Goal: Book appointment/travel/reservation

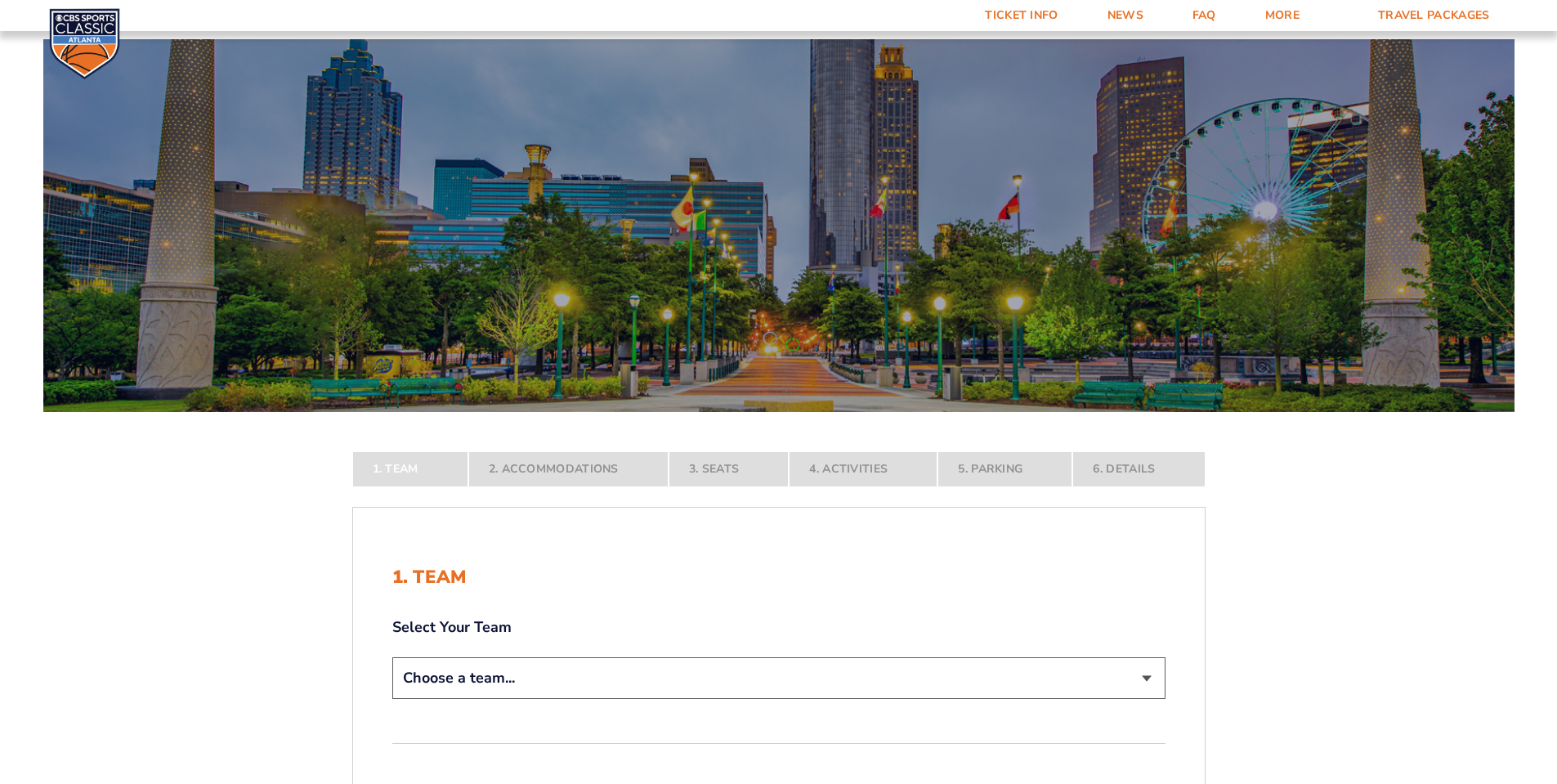
scroll to position [245, 0]
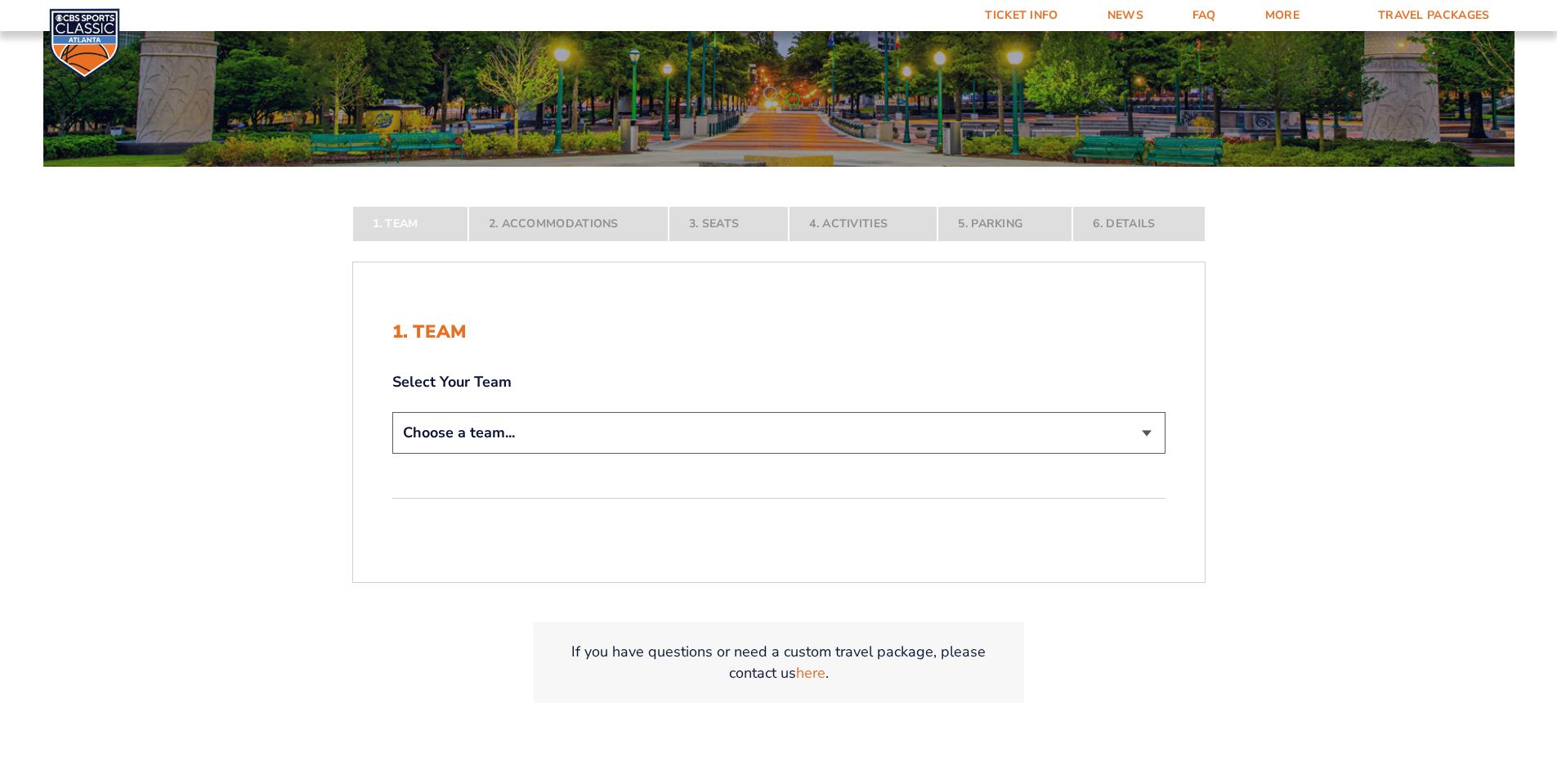
click at [433, 423] on select "Choose a team... [US_STATE] Wildcats [US_STATE] State Buckeyes [US_STATE] Tar H…" at bounding box center [779, 433] width 774 height 42
select select "12956"
click at [393, 453] on select "Choose a team... [US_STATE] Wildcats [US_STATE] State Buckeyes [US_STATE] Tar H…" at bounding box center [779, 433] width 774 height 42
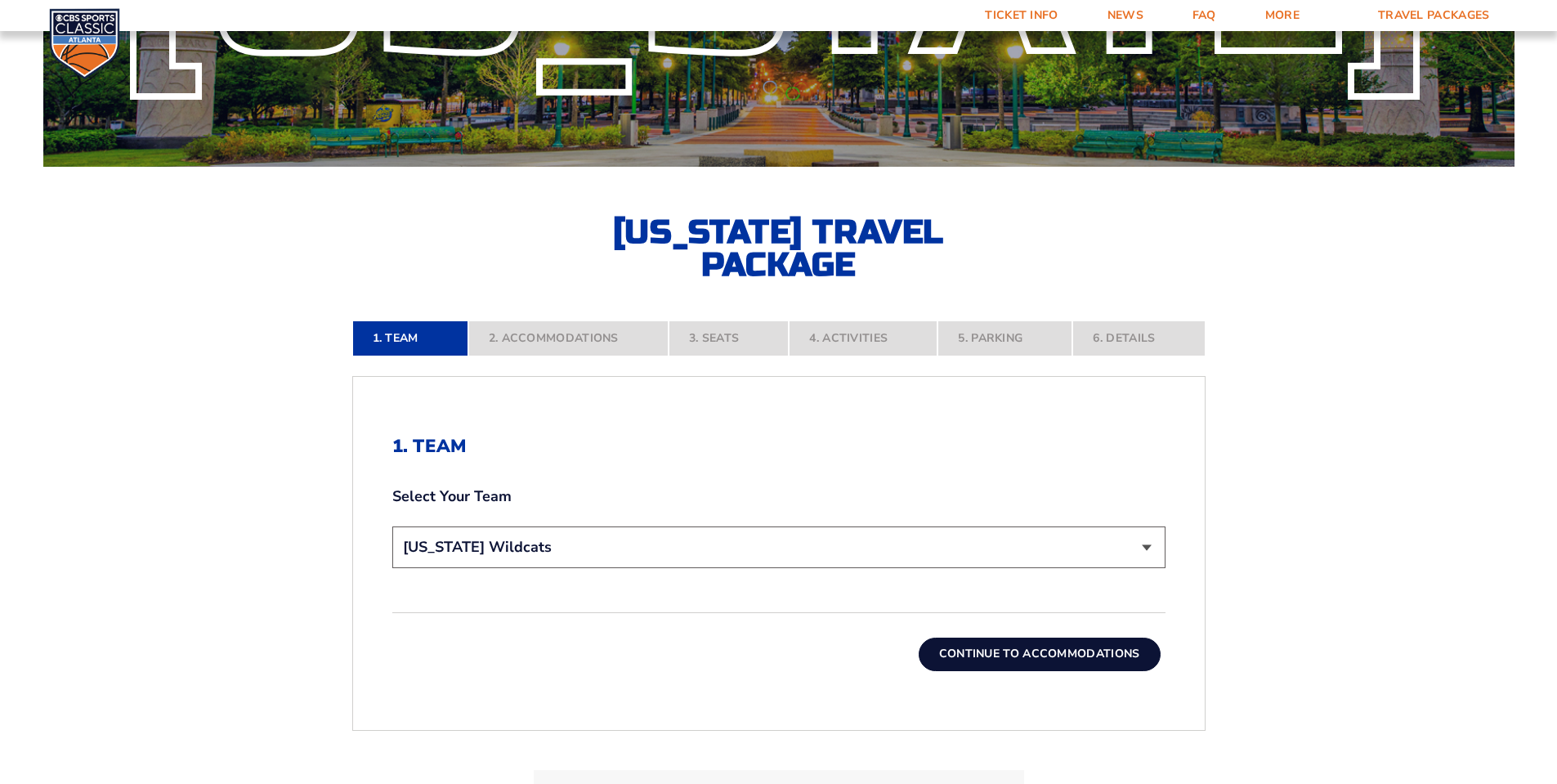
scroll to position [327, 0]
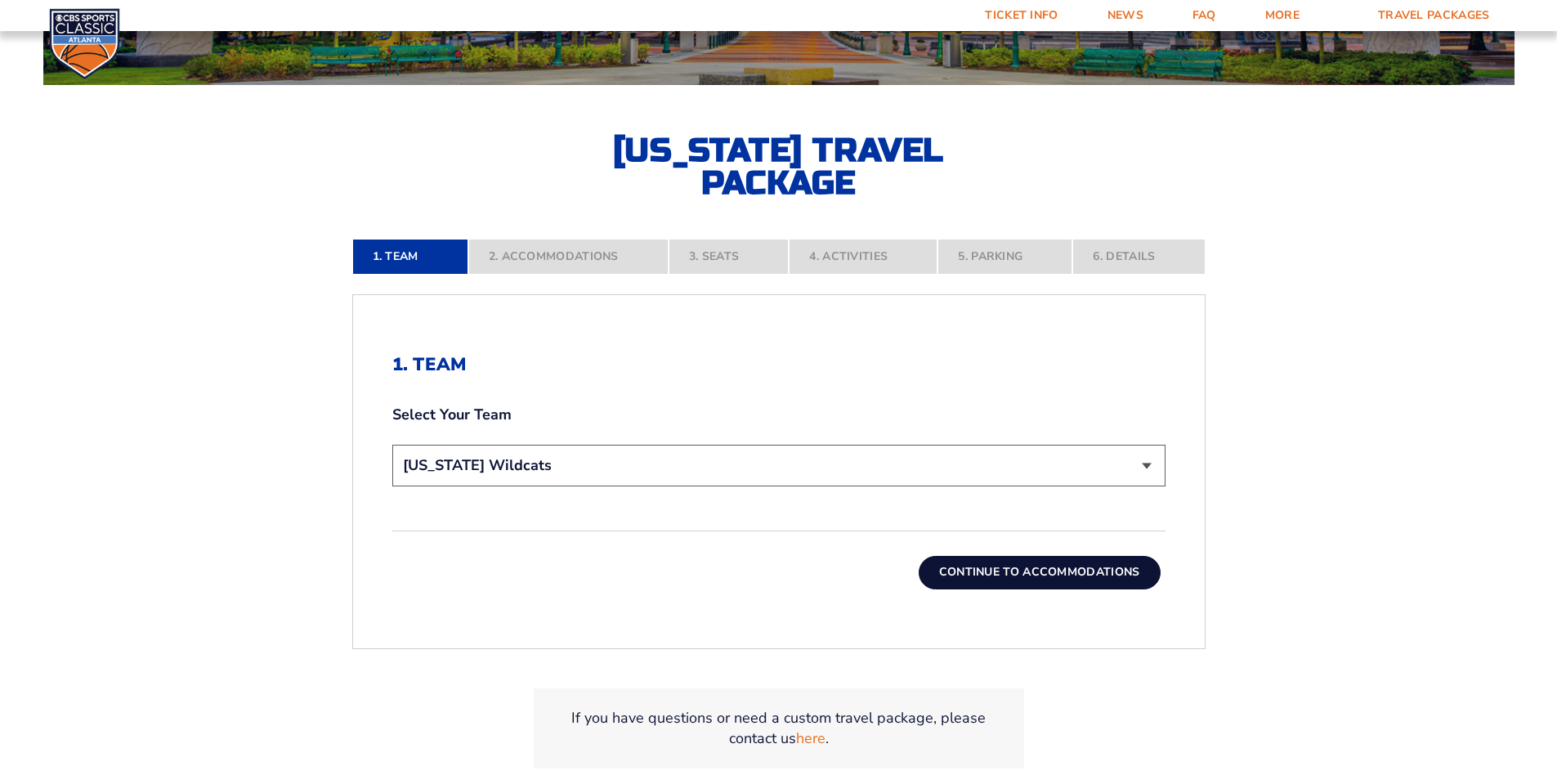
click at [1067, 570] on button "Continue To Accommodations" at bounding box center [1039, 572] width 242 height 32
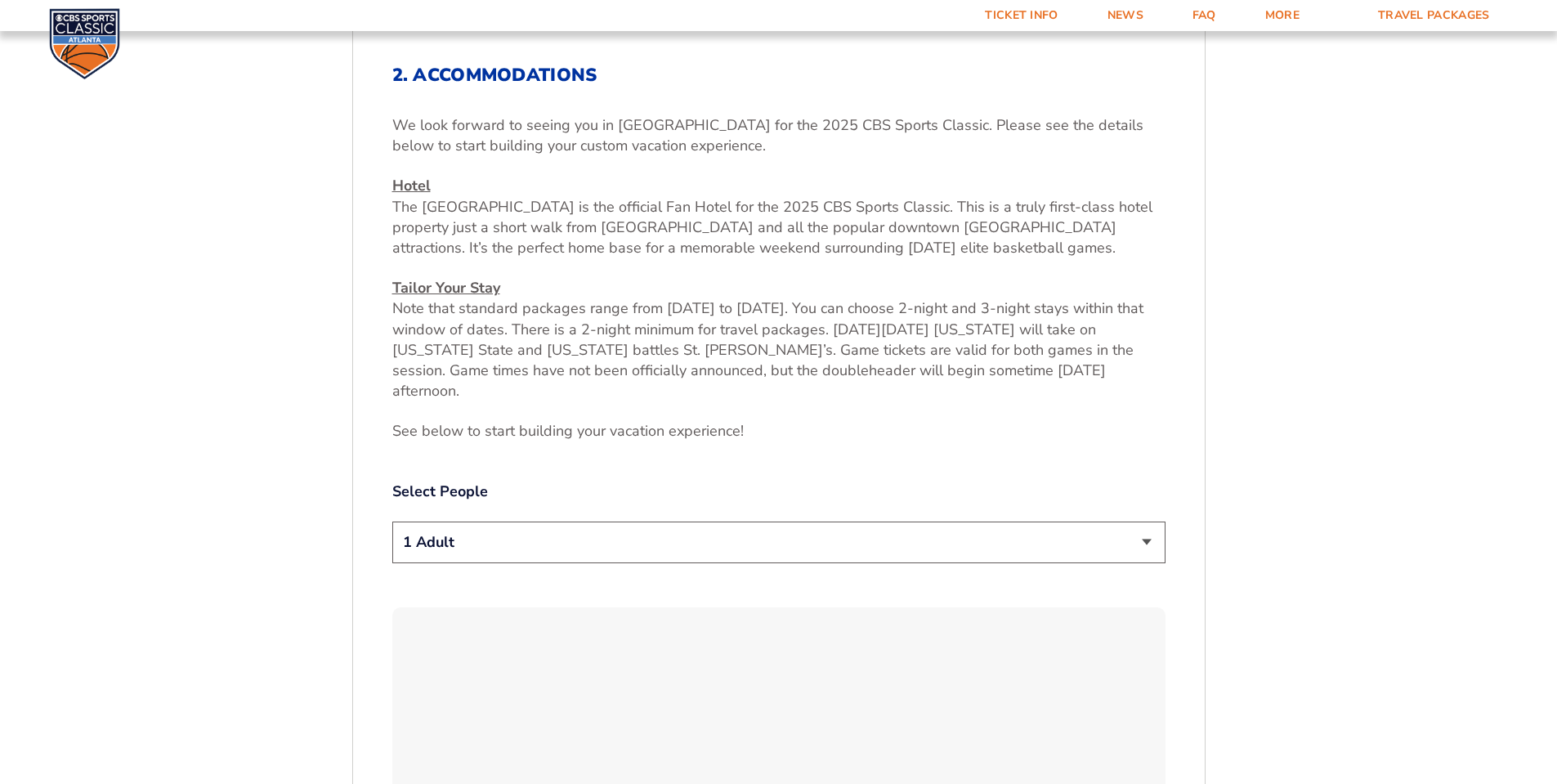
scroll to position [698, 0]
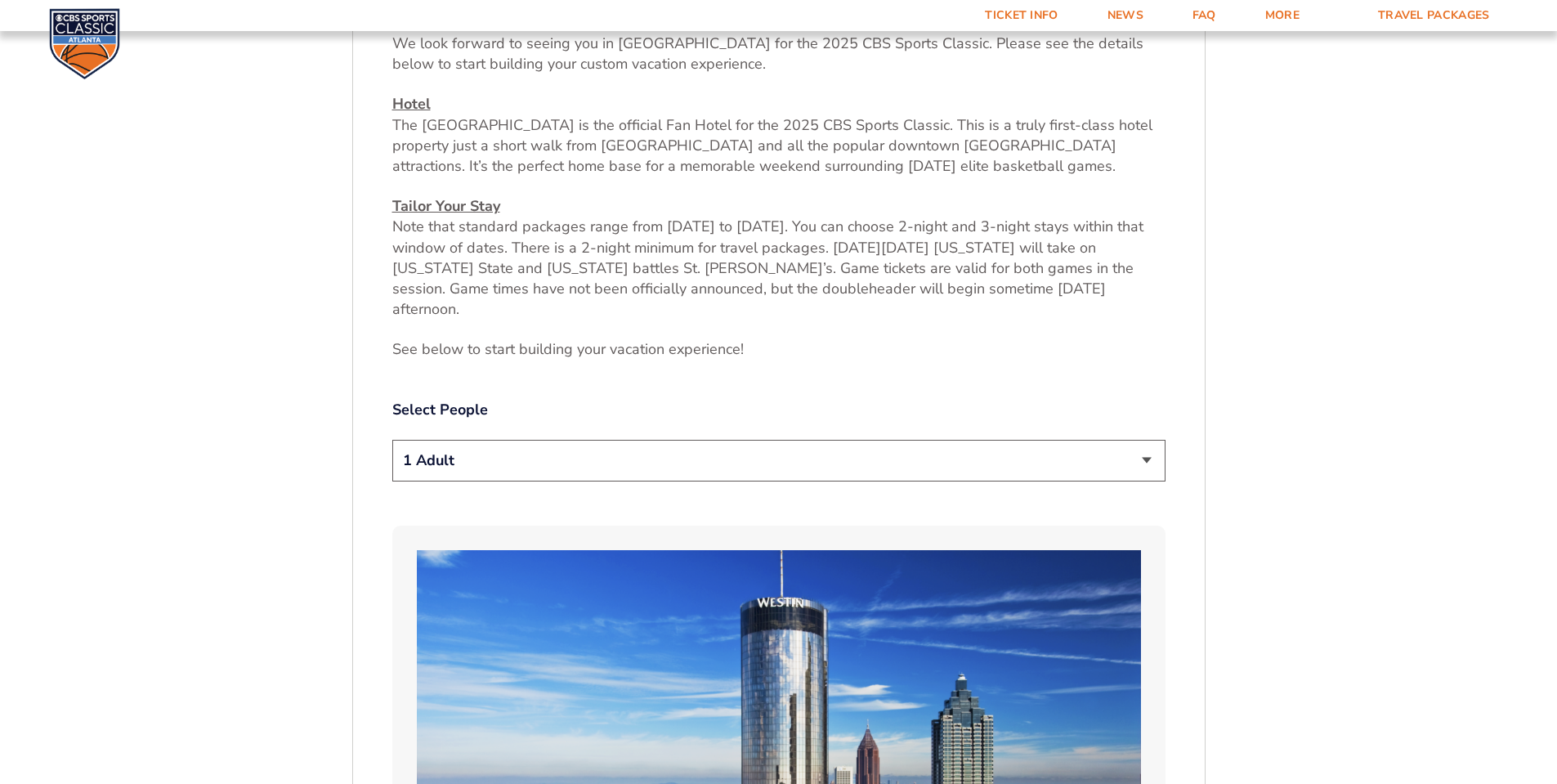
click at [495, 442] on select "1 Adult 2 Adults 3 Adults 4 Adults 2 Adults + 1 Child 2 Adults + 2 Children 2 A…" at bounding box center [779, 460] width 774 height 42
select select "2 Adults"
click at [393, 439] on select "1 Adult 2 Adults 3 Adults 4 Adults 2 Adults + 1 Child 2 Adults + 2 Children 2 A…" at bounding box center [779, 460] width 774 height 42
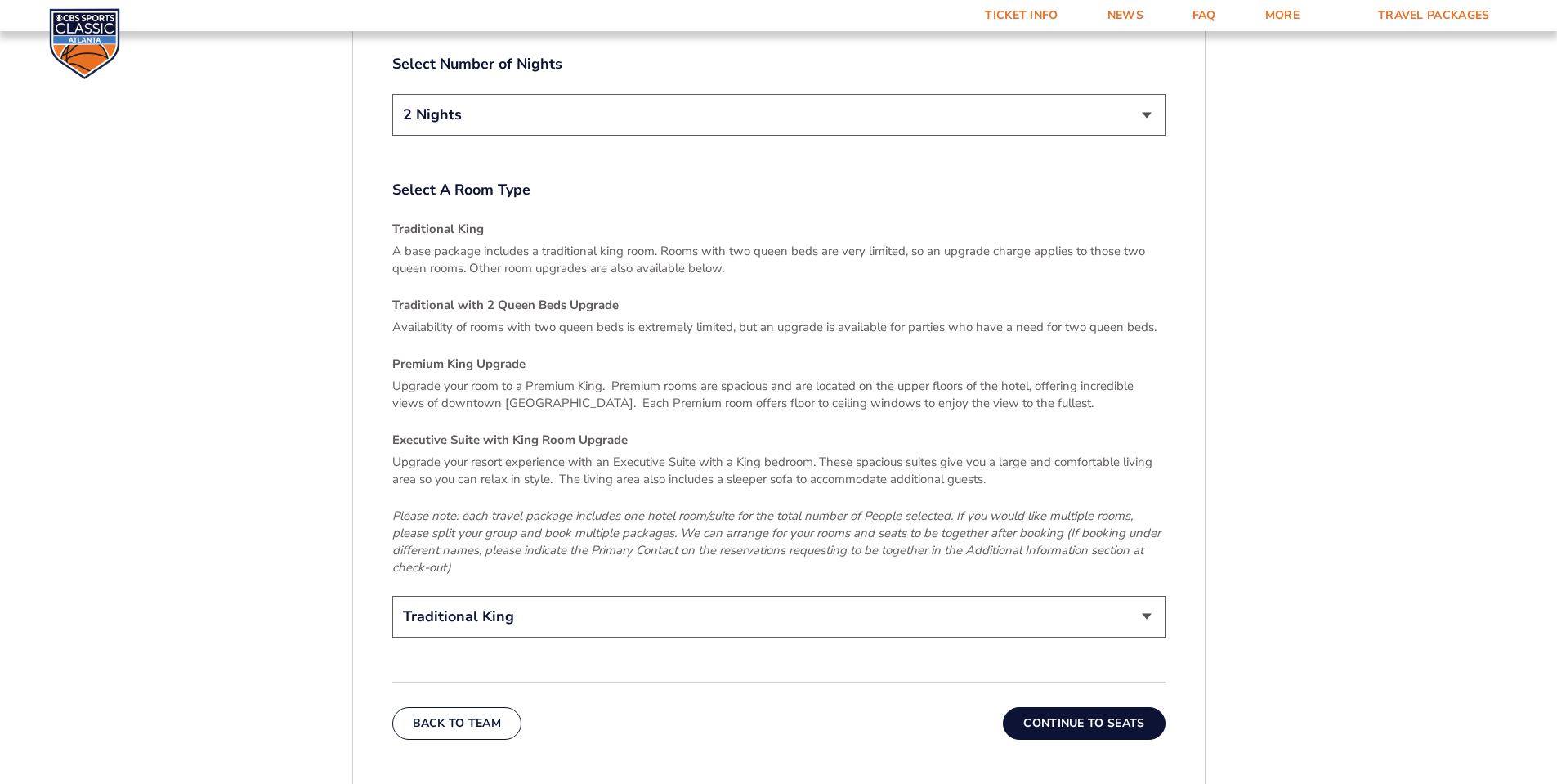
scroll to position [2496, 0]
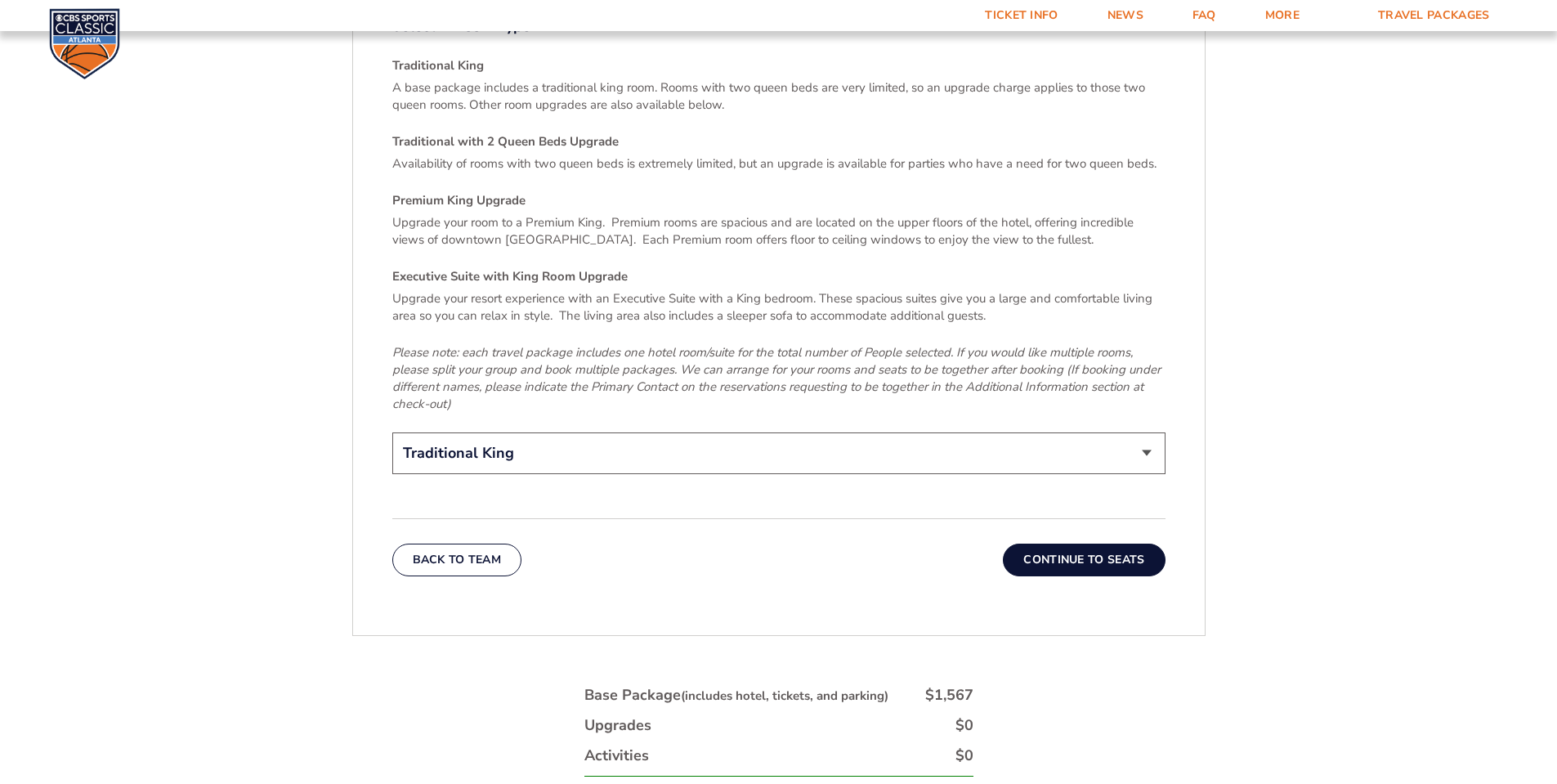
click at [441, 433] on select "Traditional King Traditional with 2 Queen Beds Upgrade (+$95 per night) Premium…" at bounding box center [779, 453] width 774 height 42
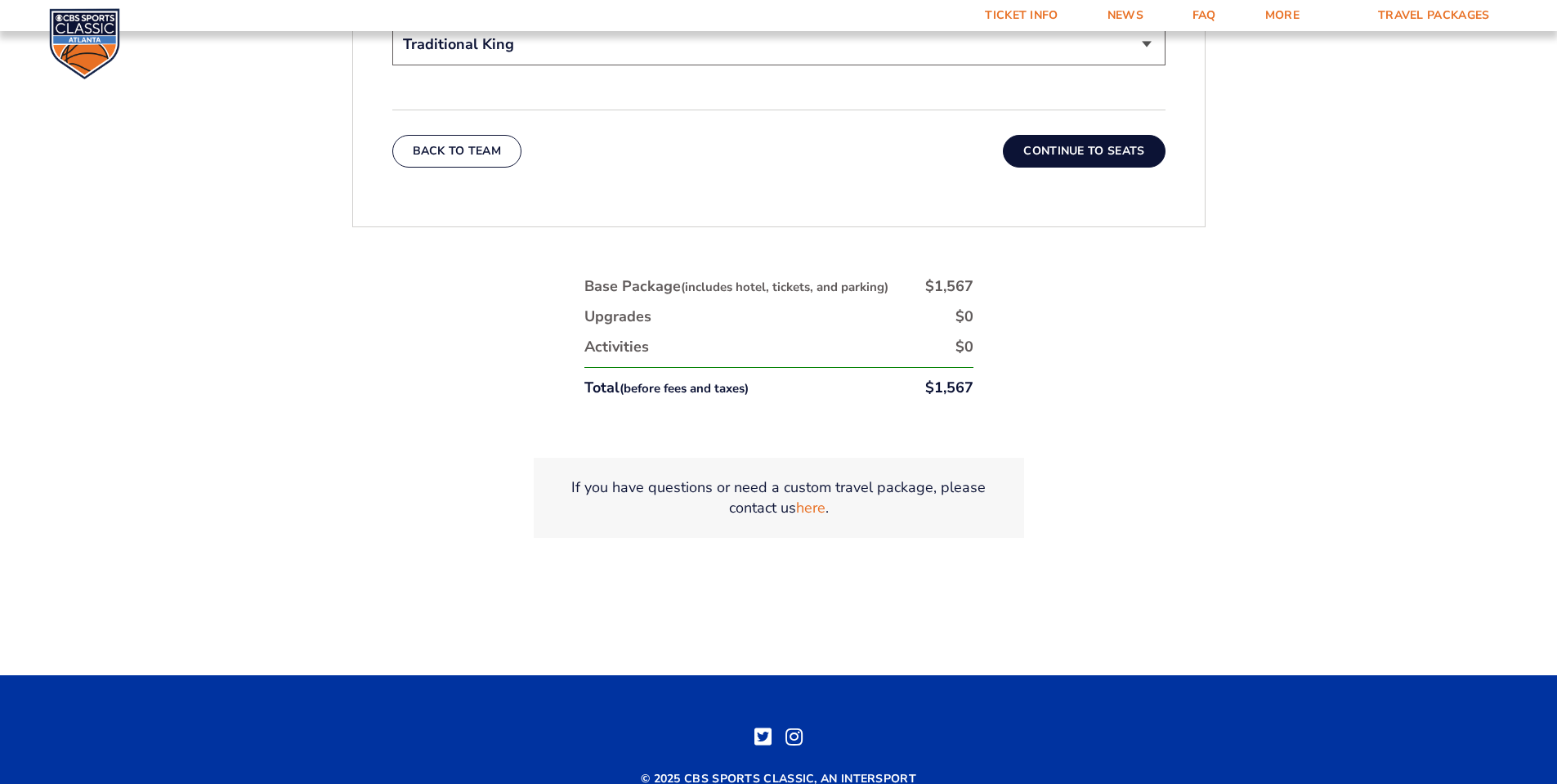
scroll to position [2414, 0]
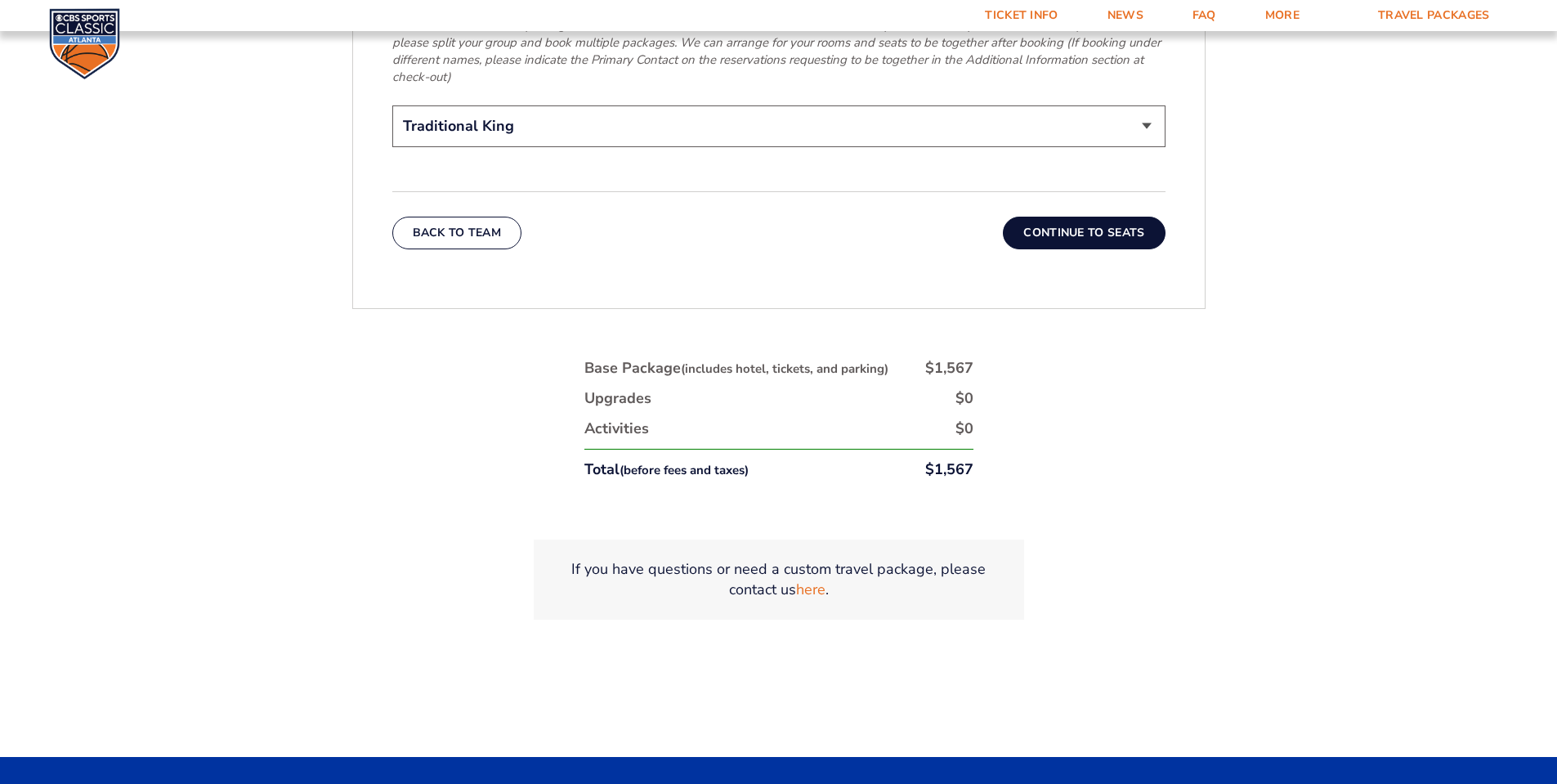
click at [1102, 216] on button "Continue To Seats" at bounding box center [1083, 232] width 162 height 32
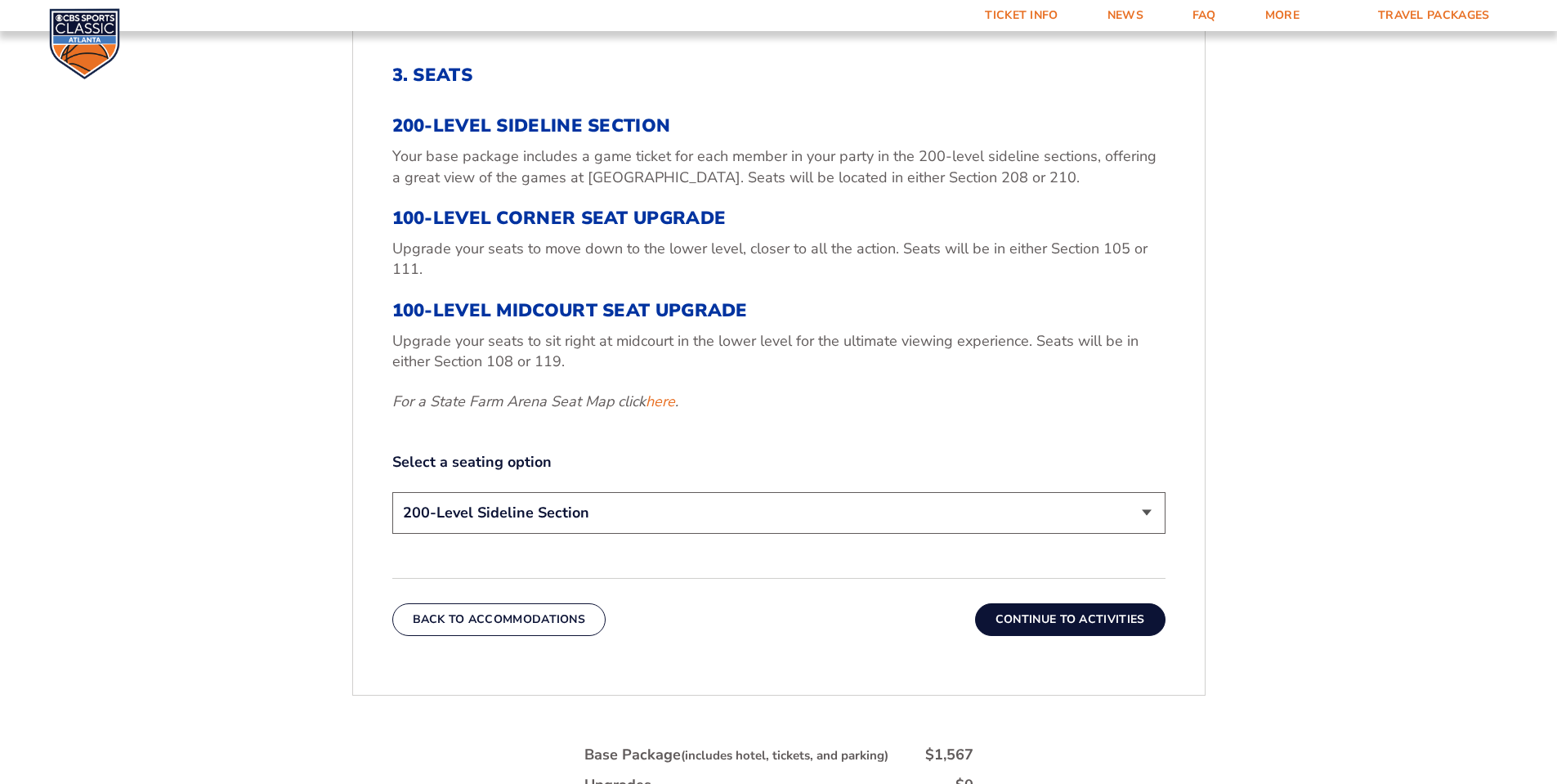
scroll to position [698, 0]
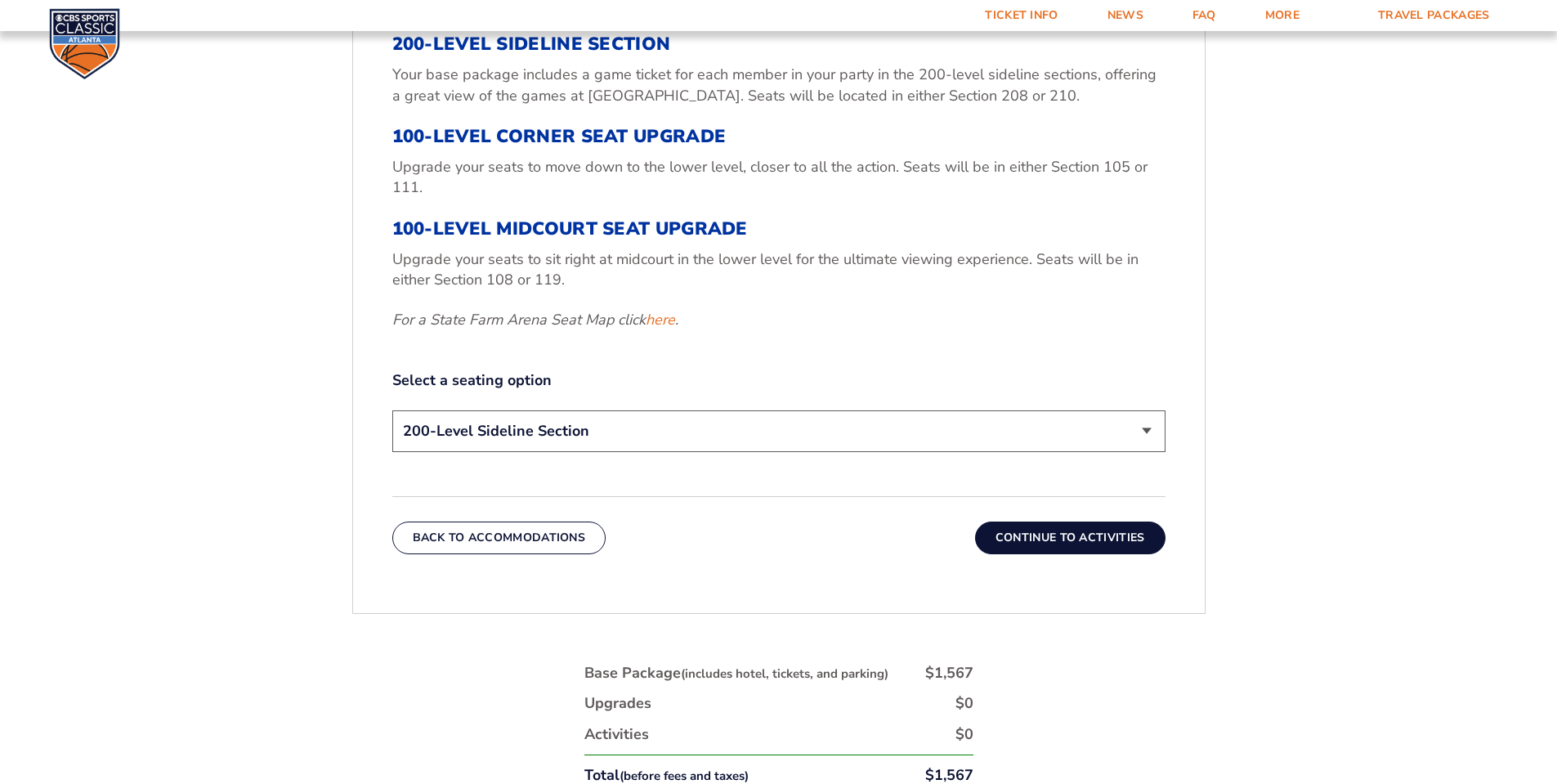
click at [812, 435] on select "200-Level Sideline Section 100-Level Corner Seat Upgrade (+$120 per person) 100…" at bounding box center [779, 431] width 774 height 42
select select "100-Level Corner Seat Upgrade"
click at [393, 410] on select "200-Level Sideline Section 100-Level Corner Seat Upgrade (+$120 per person) 100…" at bounding box center [779, 431] width 774 height 42
click at [784, 433] on select "200-Level Sideline Section 100-Level Corner Seat Upgrade (+$120 per person) 100…" at bounding box center [779, 431] width 774 height 42
click at [208, 314] on form "[US_STATE] [US_STATE] Travel Package [US_STATE][GEOGRAPHIC_DATA] [US_STATE] Sta…" at bounding box center [778, 152] width 1557 height 1700
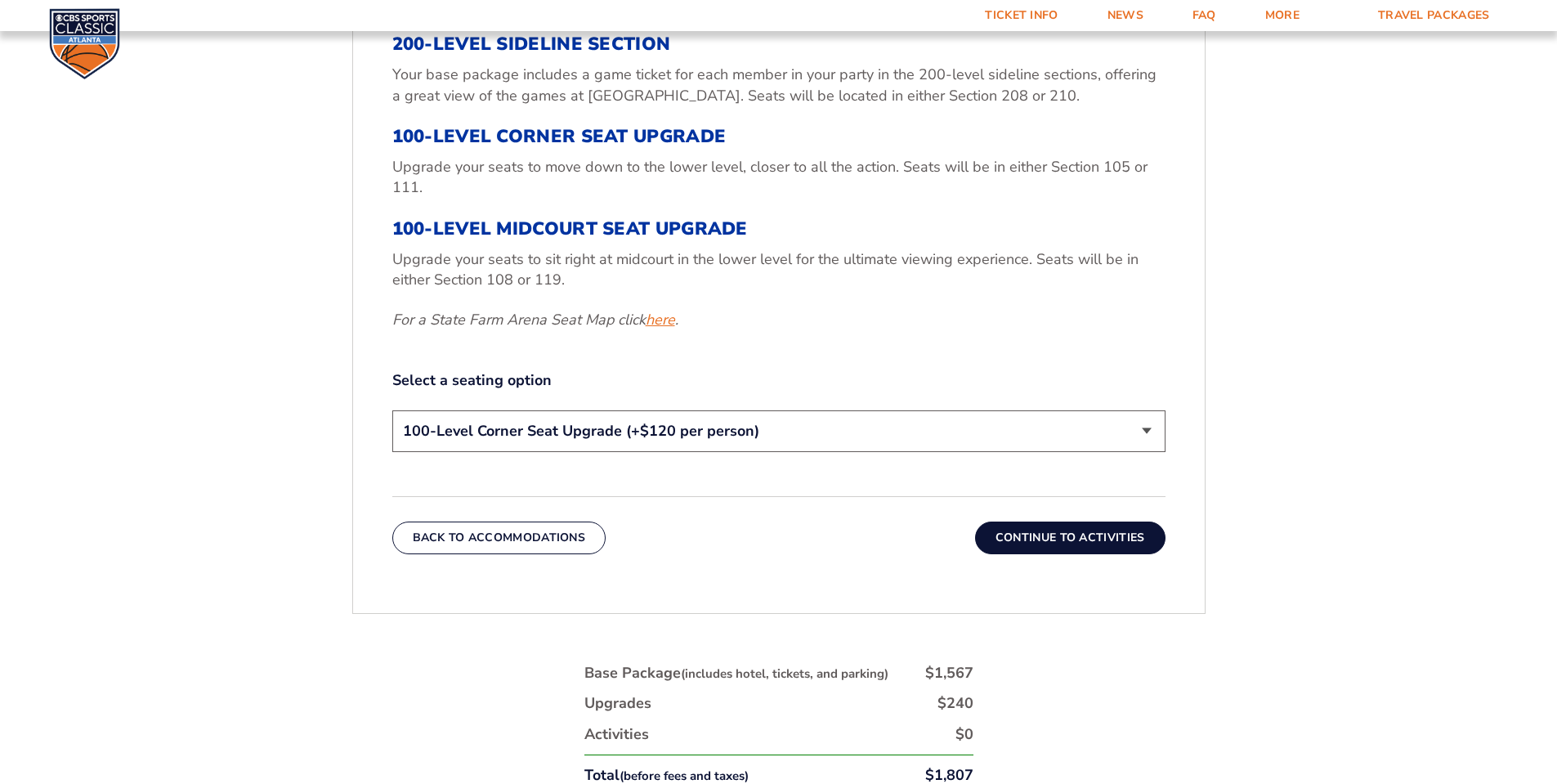
click at [663, 321] on link "here" at bounding box center [661, 319] width 29 height 21
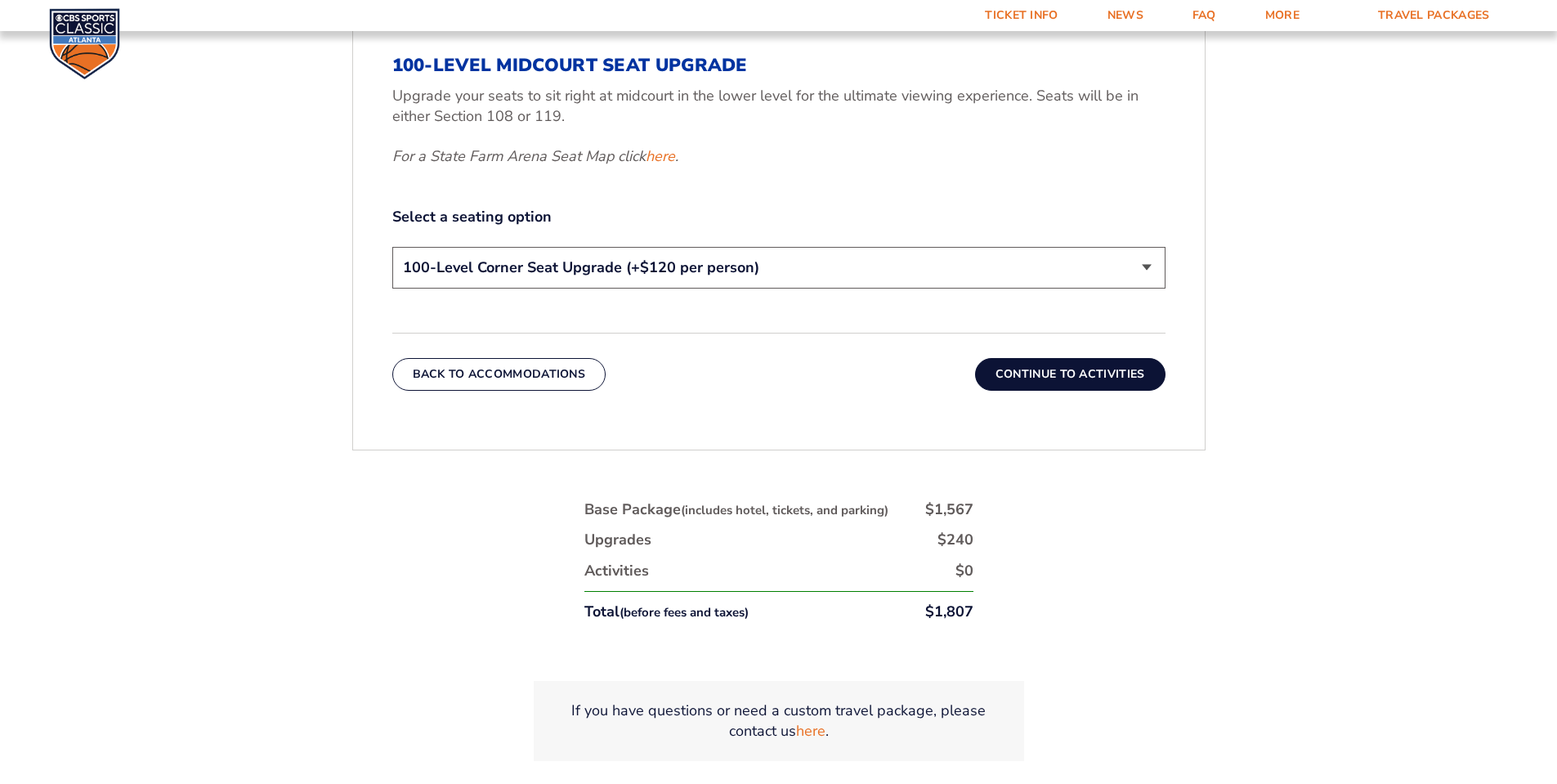
scroll to position [779, 0]
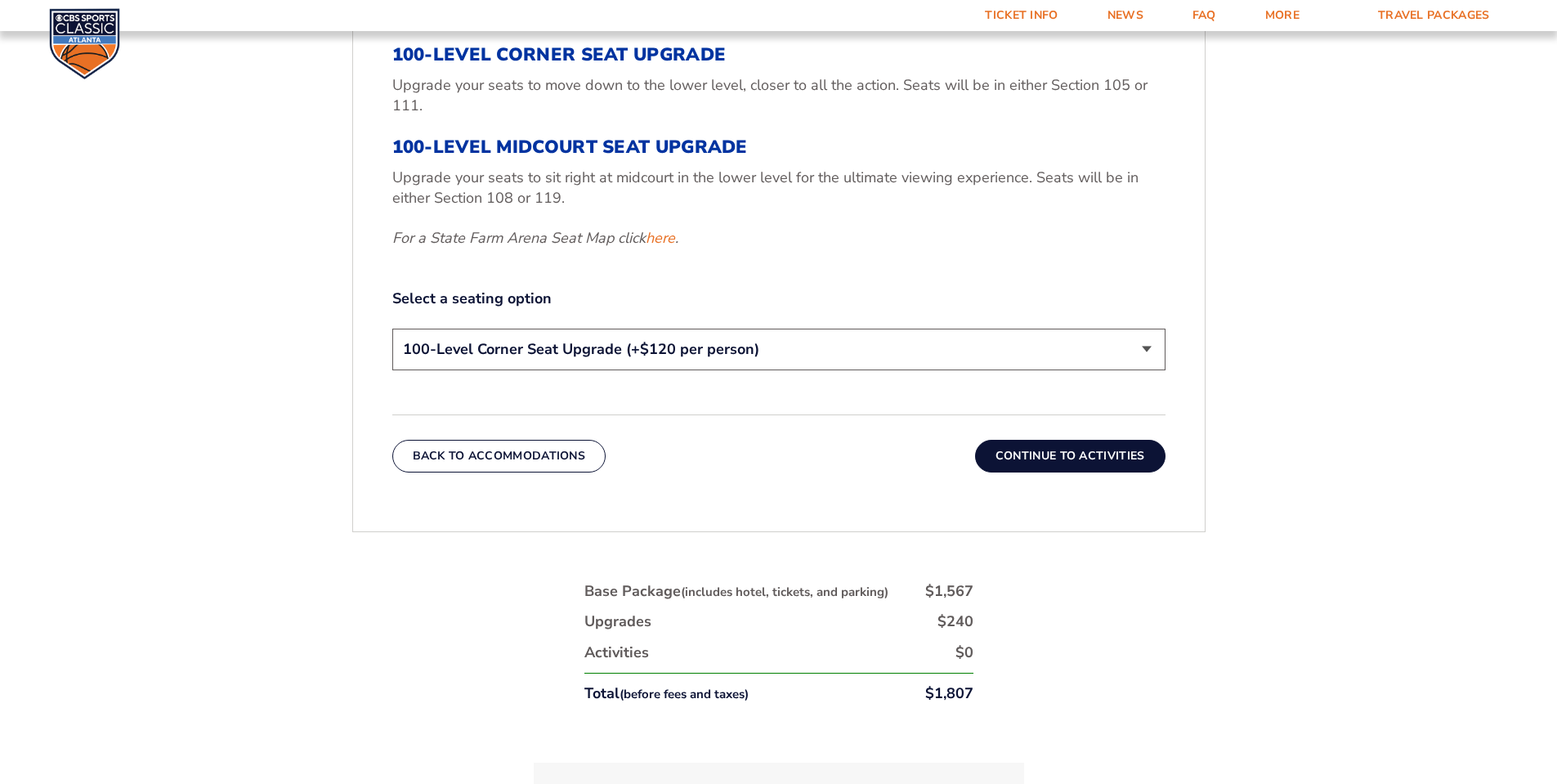
click at [1057, 458] on button "Continue To Activities" at bounding box center [1070, 455] width 191 height 32
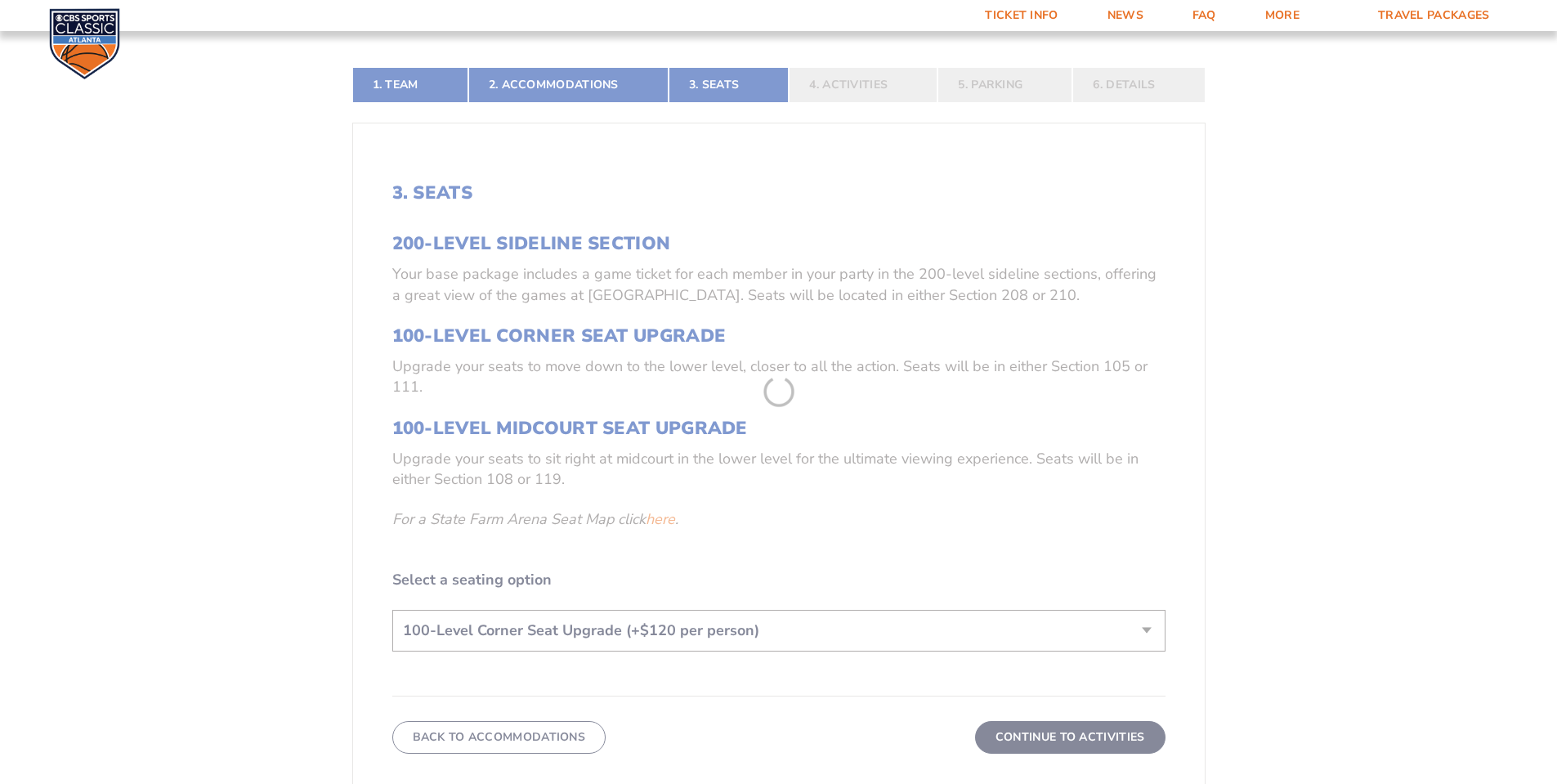
scroll to position [371, 0]
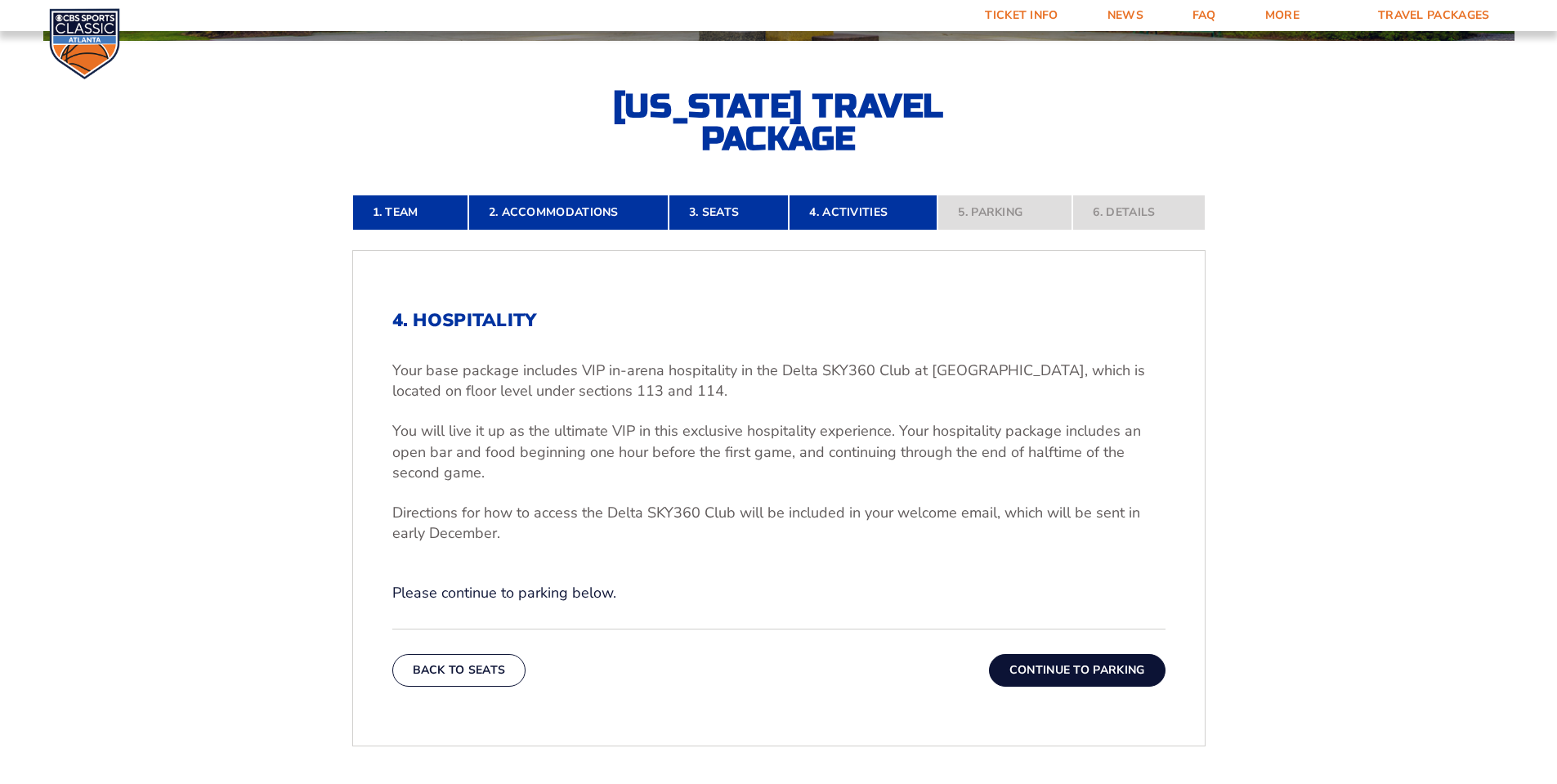
click at [1076, 670] on button "Continue To Parking" at bounding box center [1077, 669] width 176 height 32
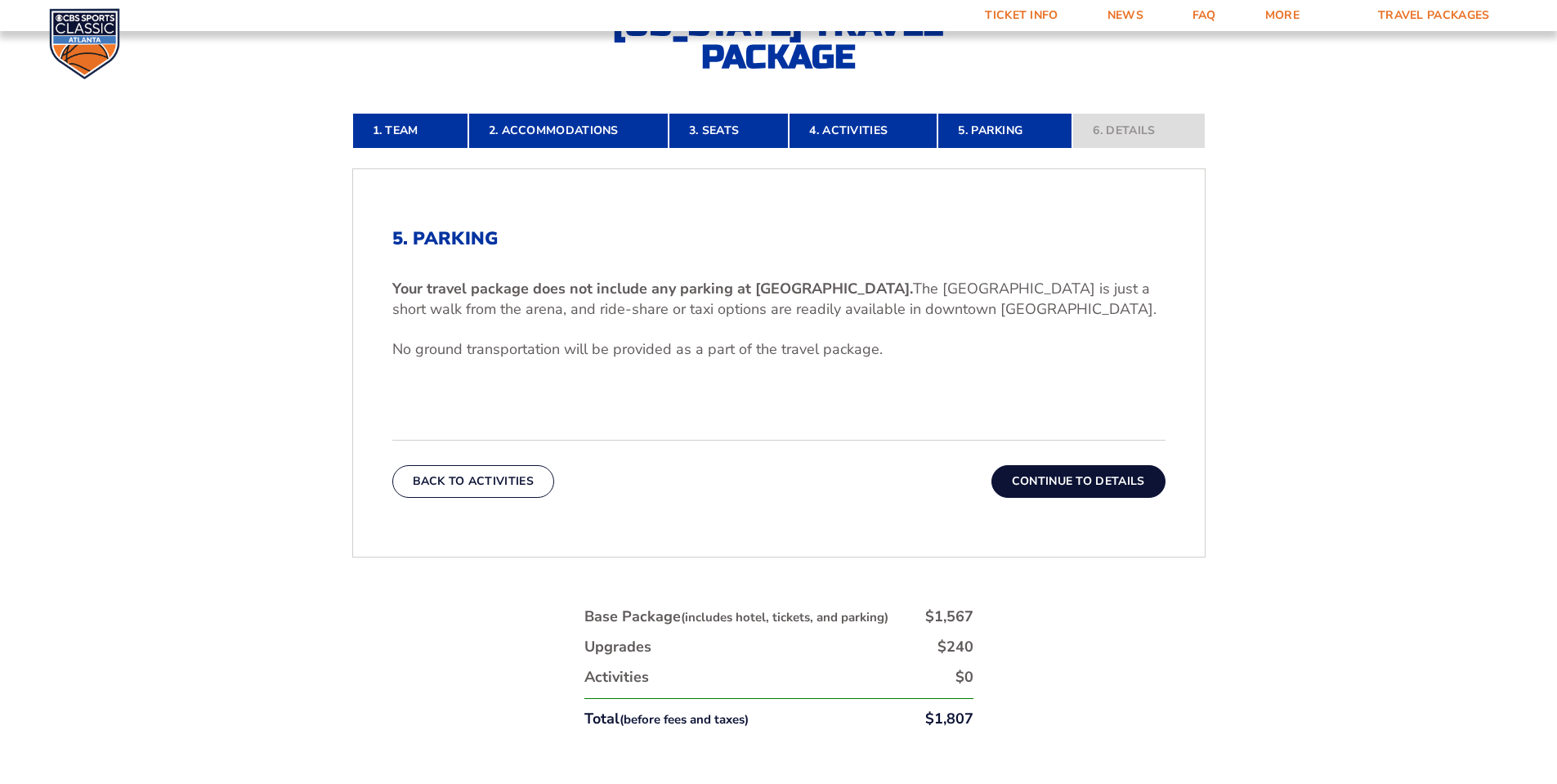
scroll to position [534, 0]
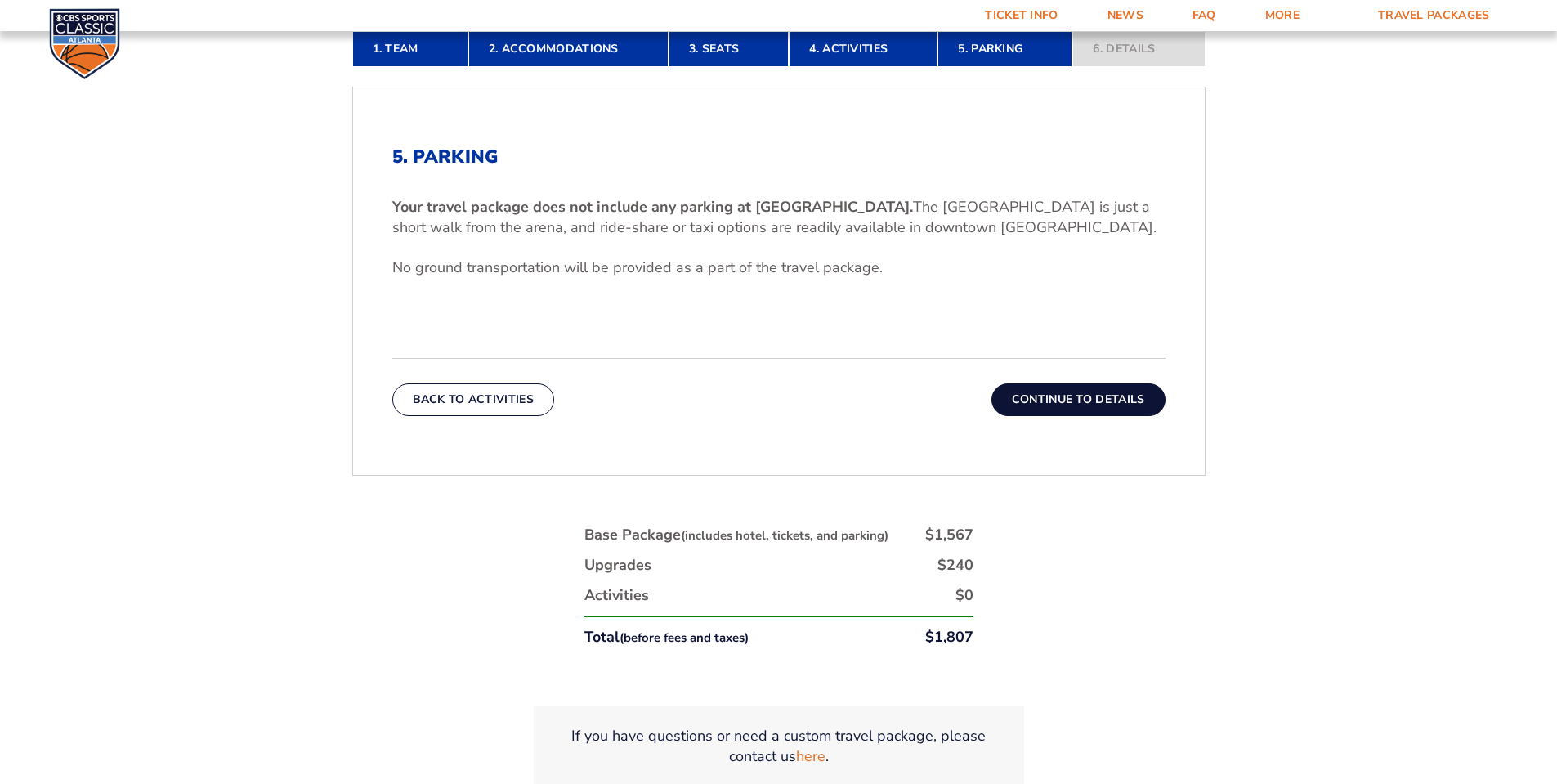
click at [1111, 404] on button "Continue To Details" at bounding box center [1079, 399] width 174 height 32
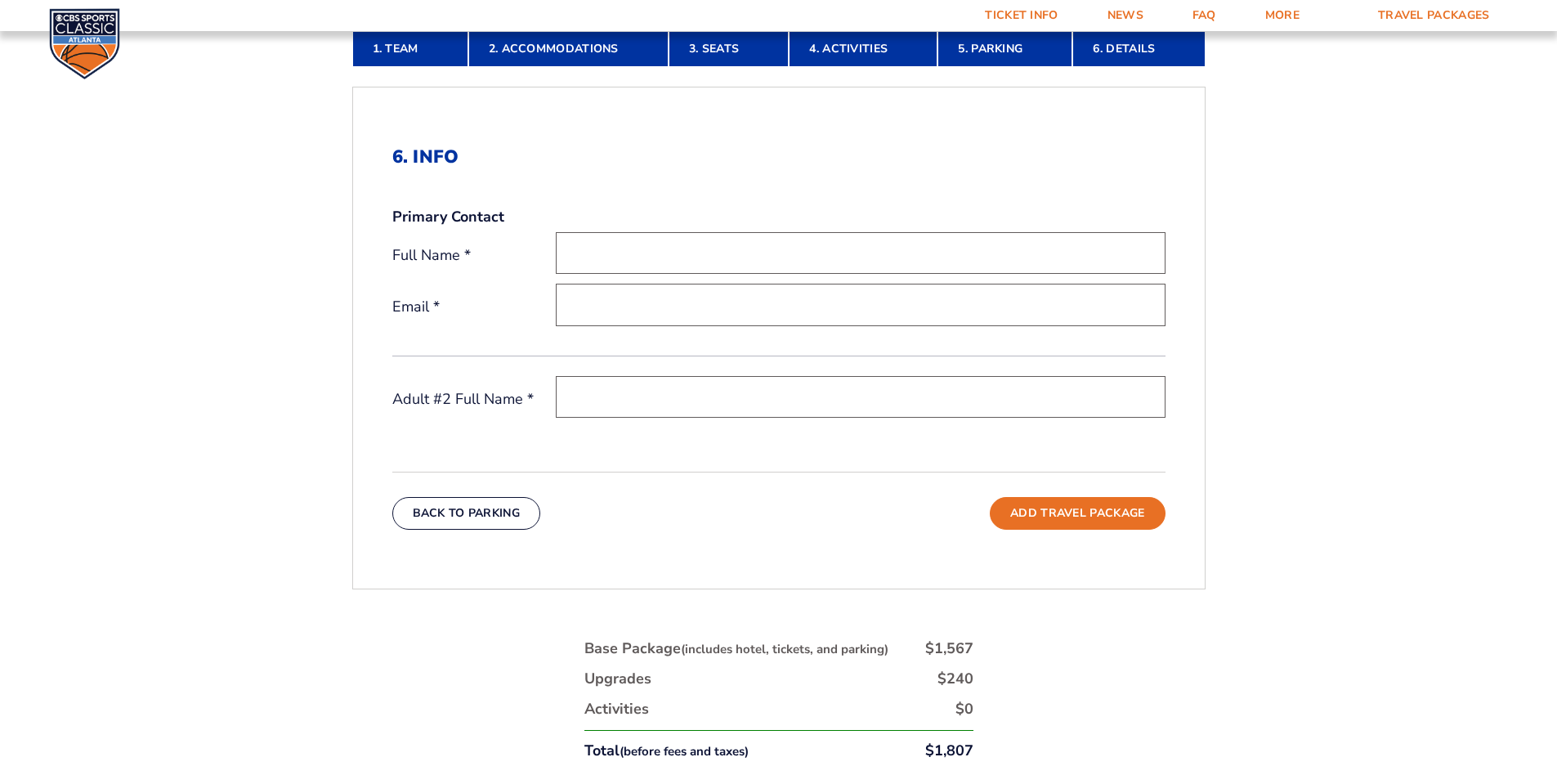
scroll to position [126, 0]
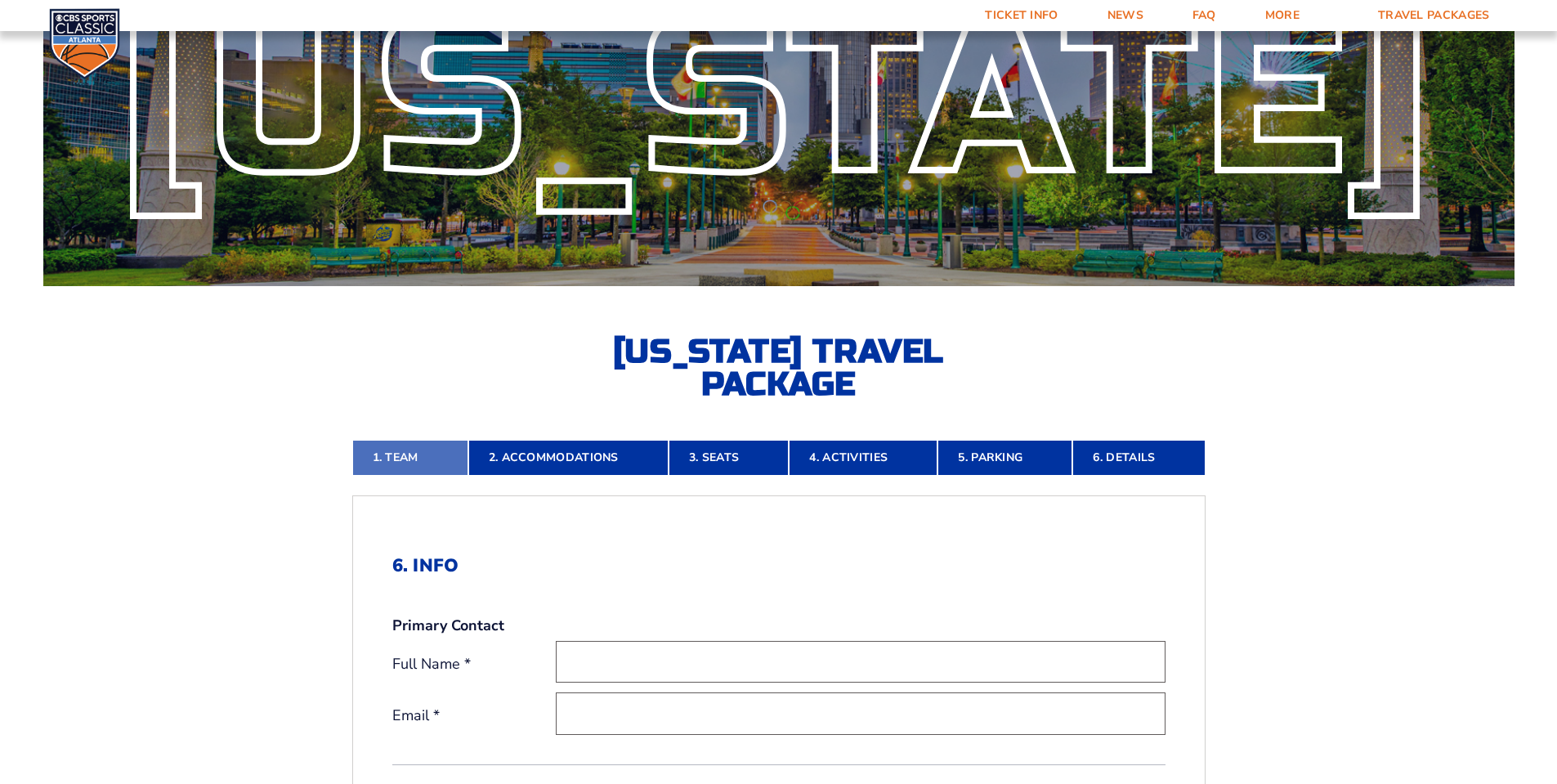
click at [401, 459] on link "1. Team" at bounding box center [410, 457] width 117 height 36
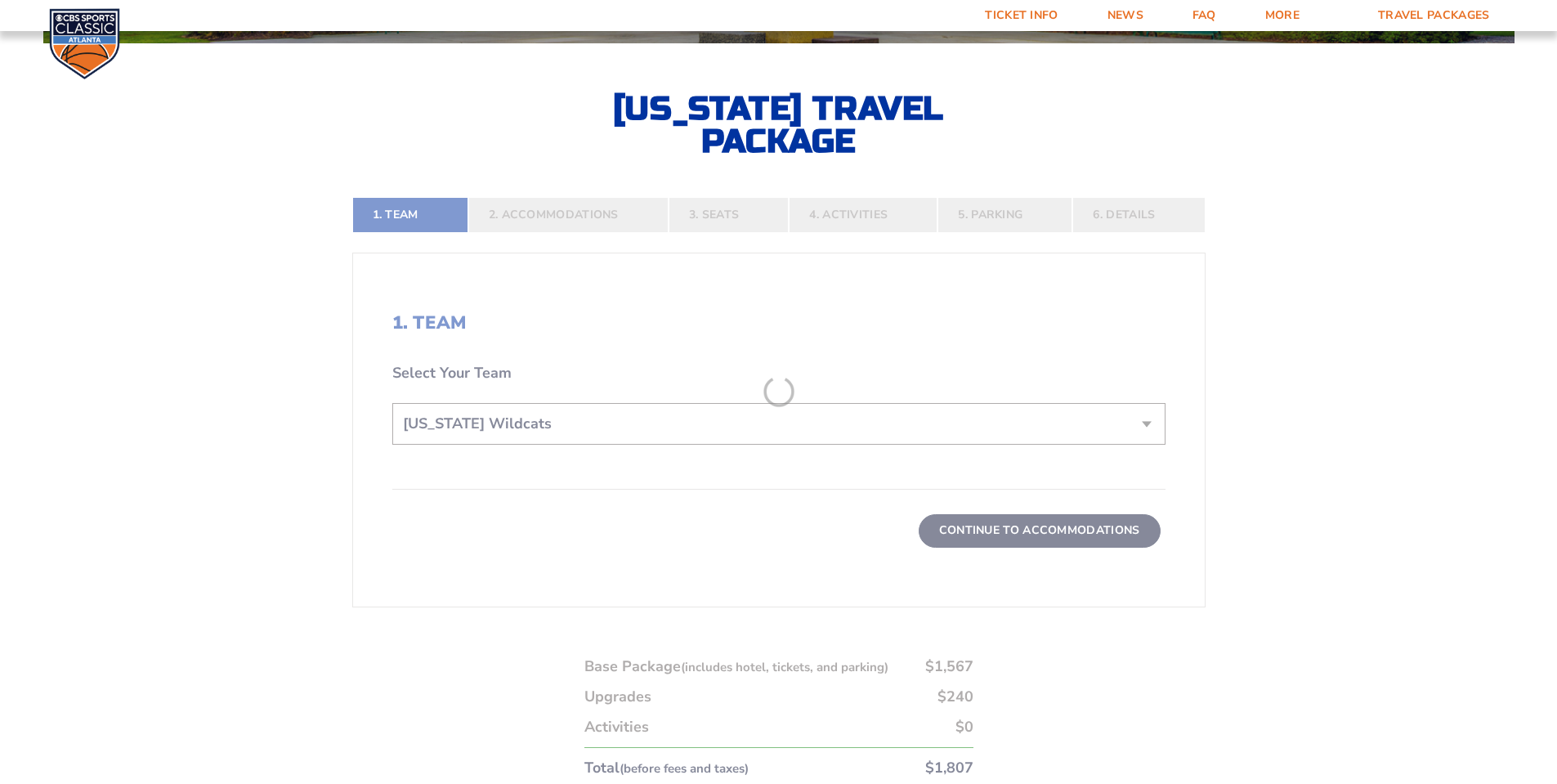
scroll to position [371, 0]
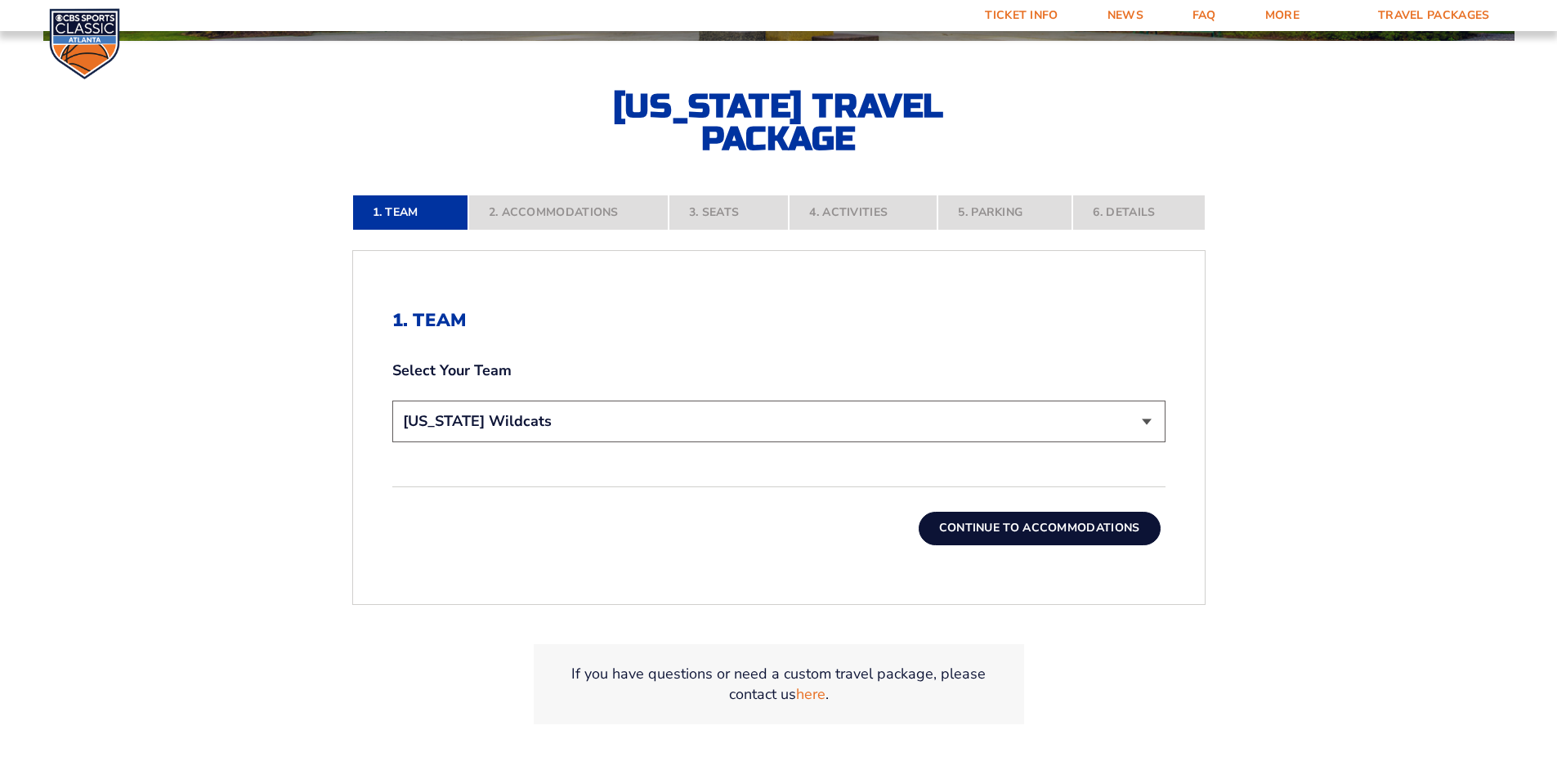
click at [573, 209] on nav "1. Team 2. Accommodations 3. Seats 4. Activities 5. Parking 6. Details" at bounding box center [779, 212] width 854 height 36
click at [1074, 531] on button "Continue To Accommodations" at bounding box center [1039, 528] width 242 height 32
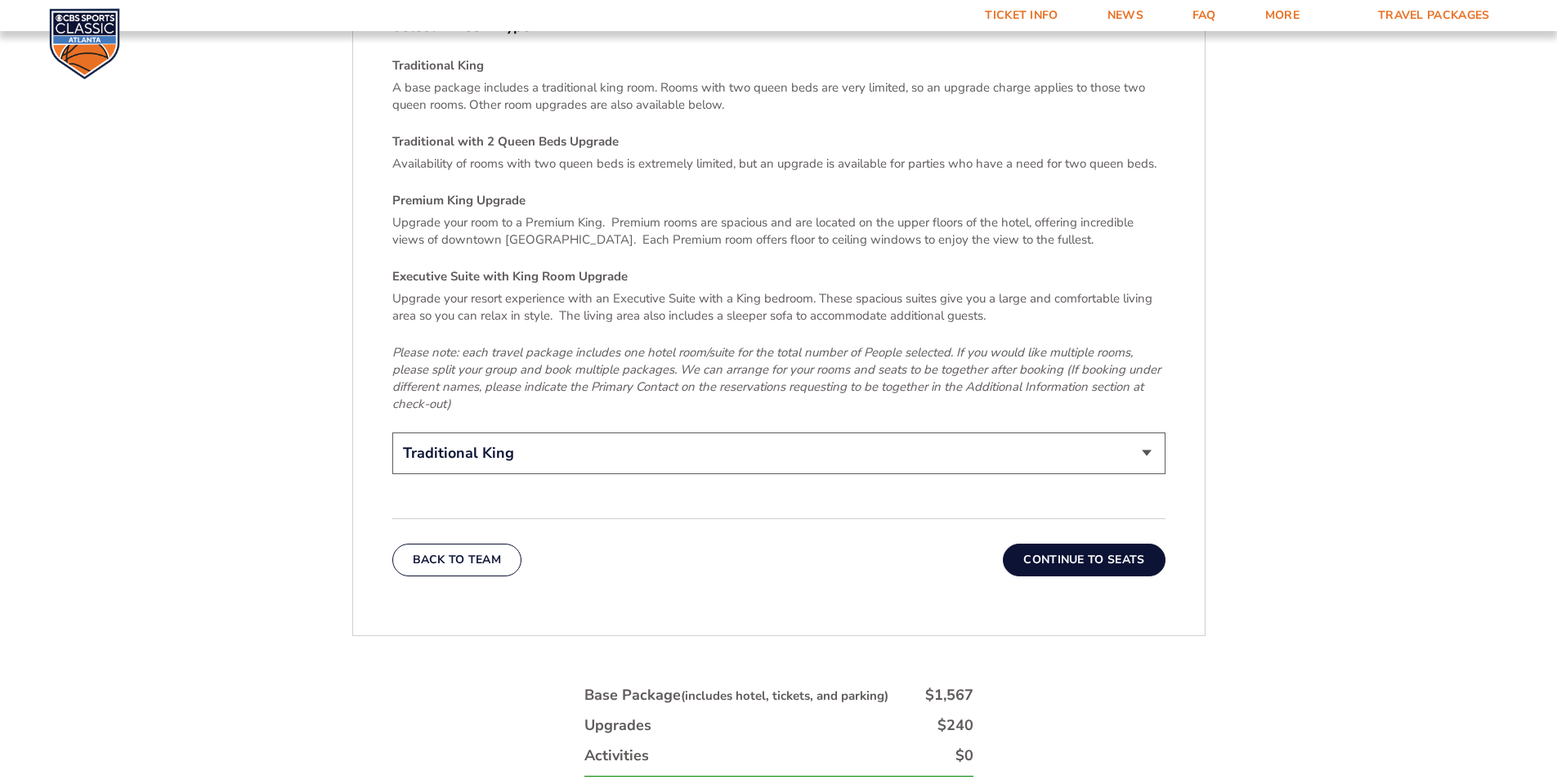
scroll to position [2577, 0]
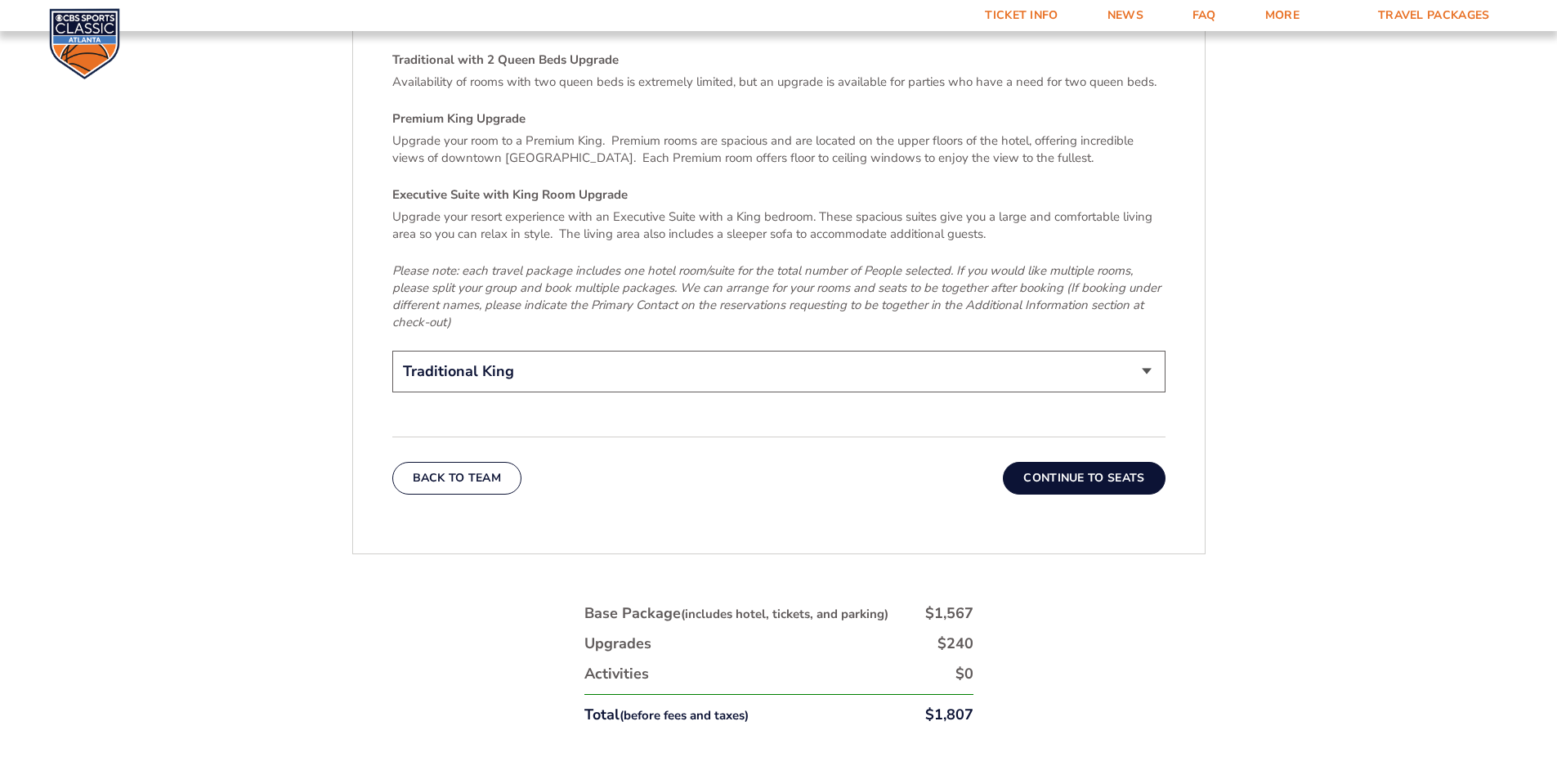
click at [1076, 462] on button "Continue To Seats" at bounding box center [1083, 478] width 162 height 32
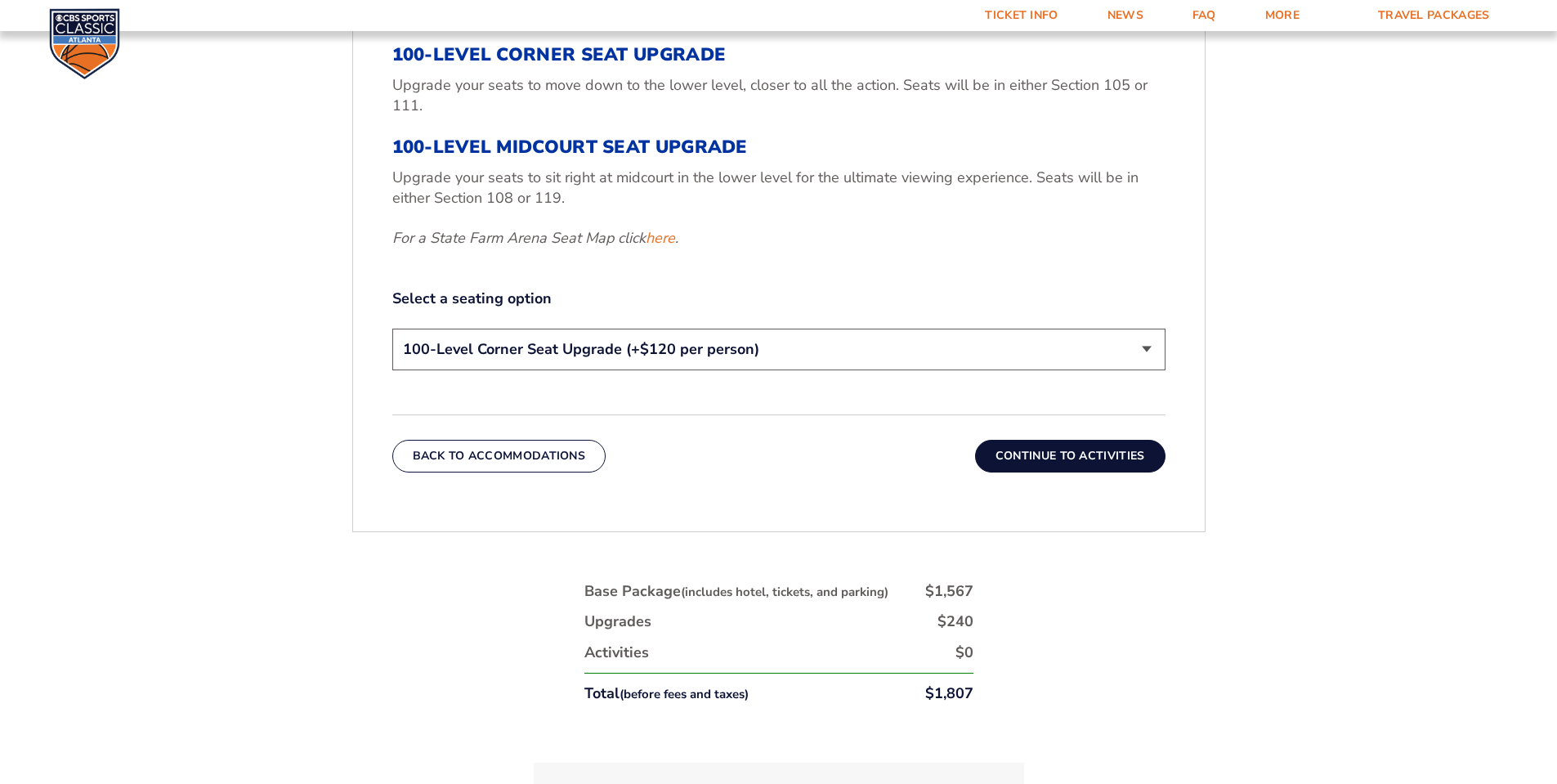
scroll to position [943, 0]
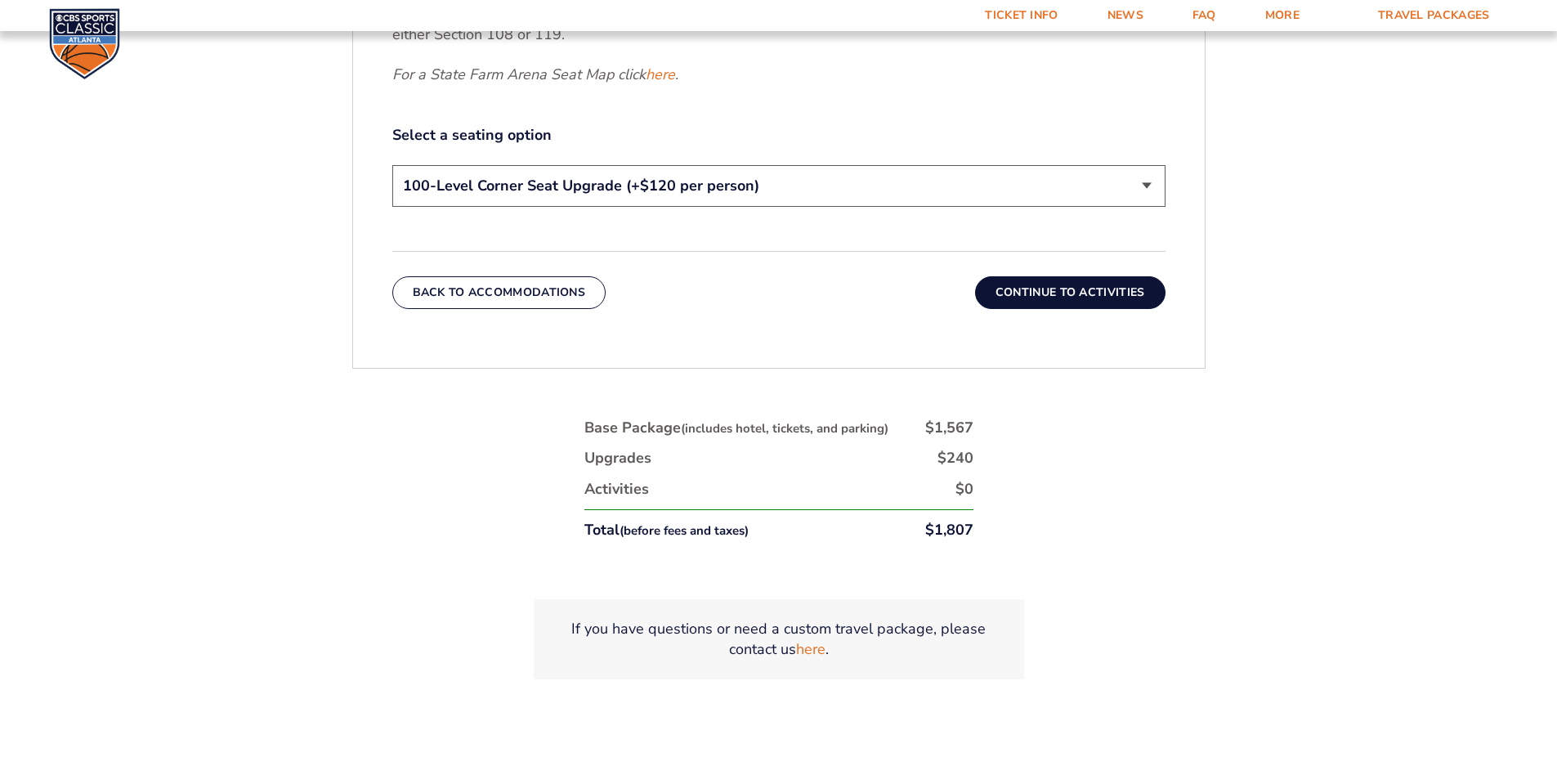
click at [1058, 288] on button "Continue To Activities" at bounding box center [1070, 292] width 191 height 32
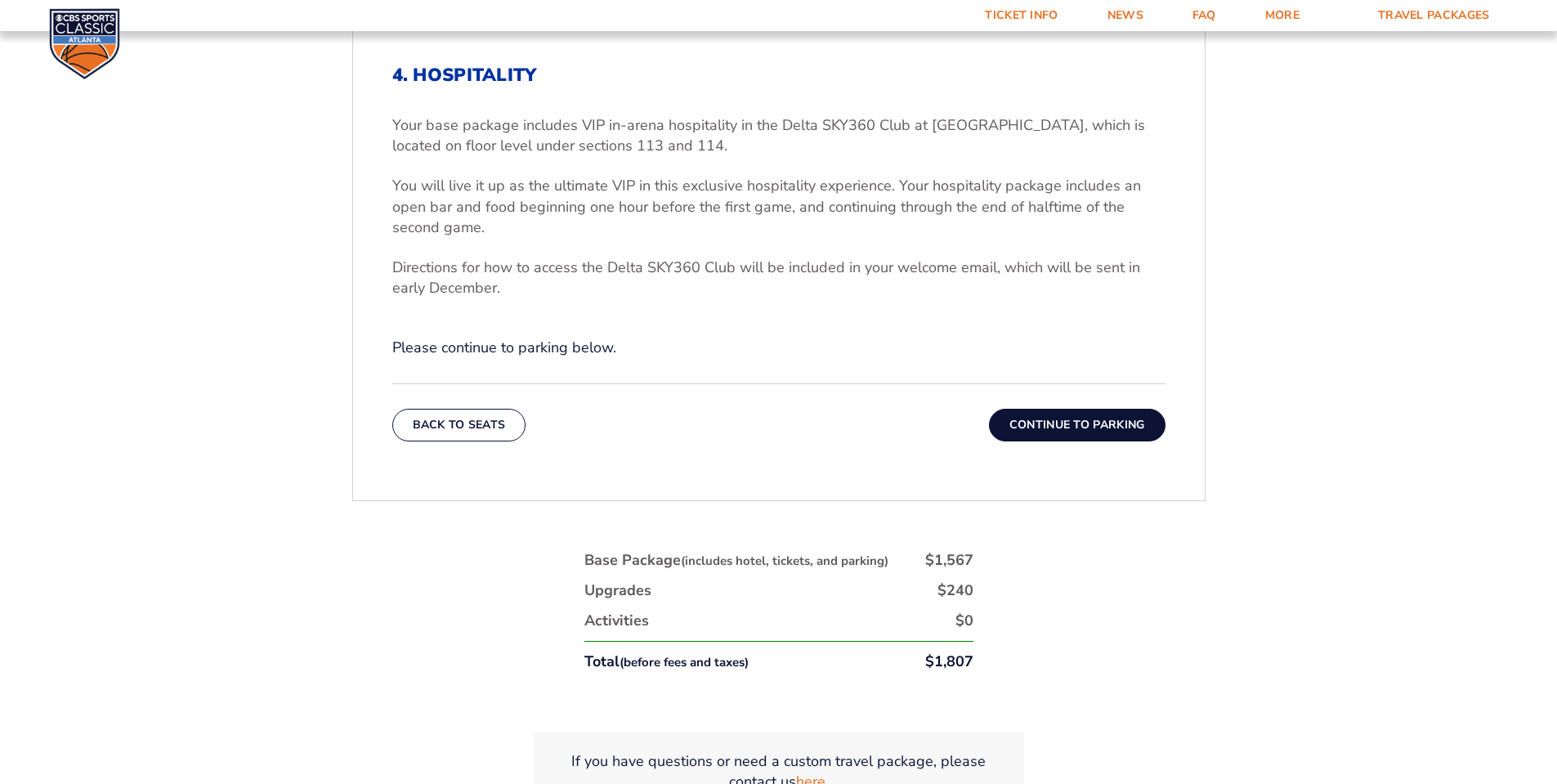
scroll to position [698, 0]
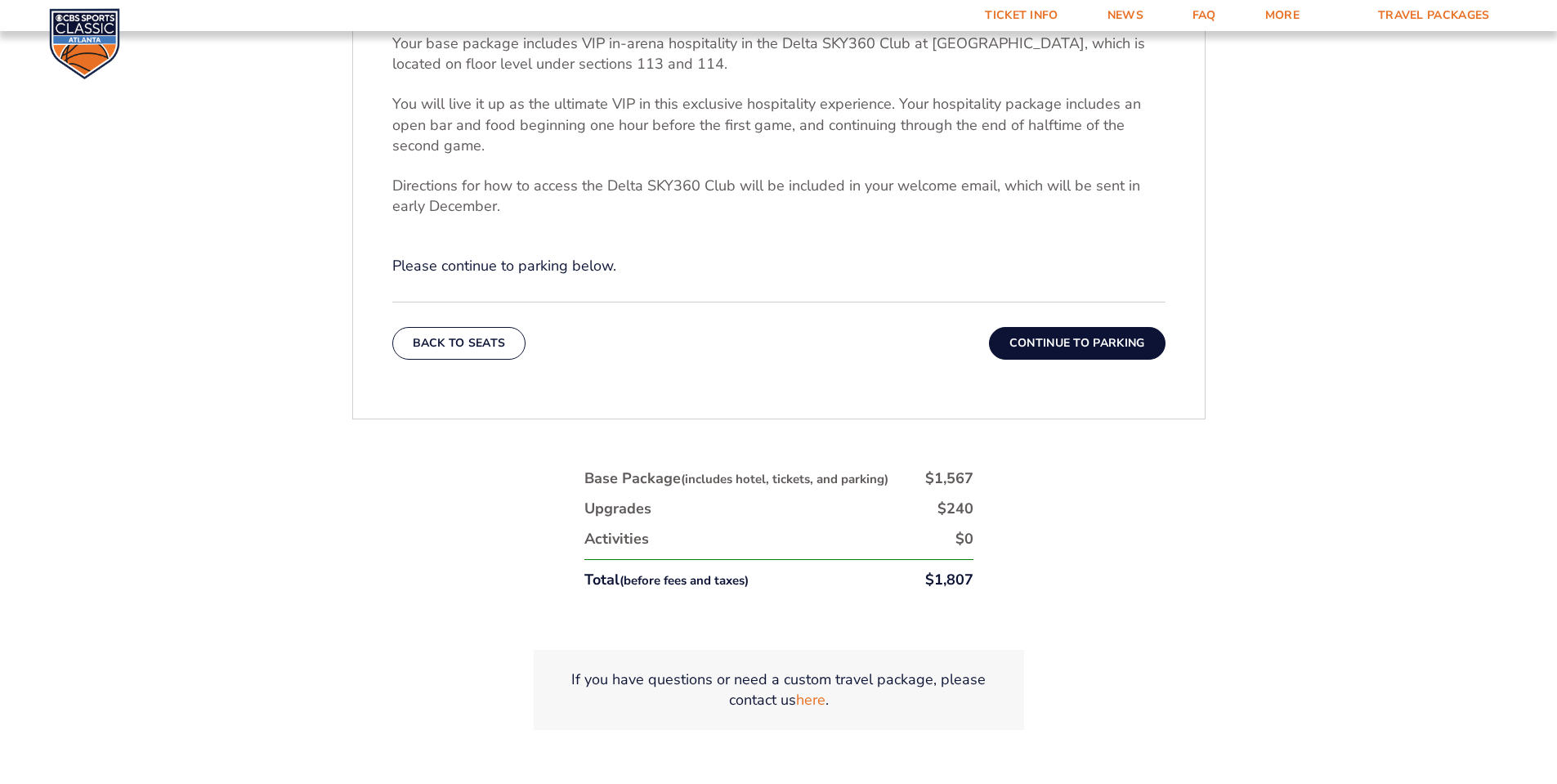
click at [1085, 344] on button "Continue To Parking" at bounding box center [1077, 343] width 176 height 32
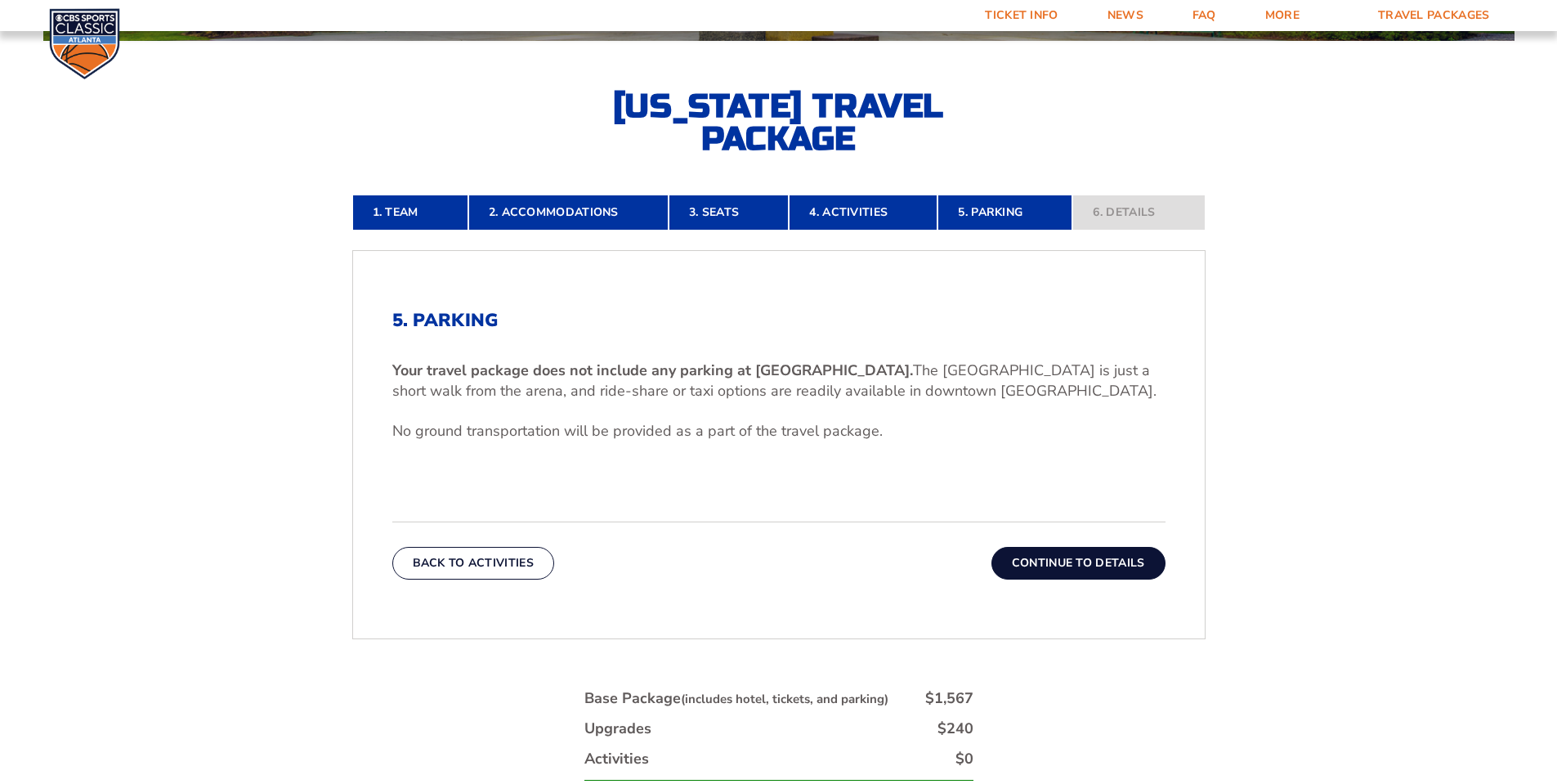
scroll to position [534, 0]
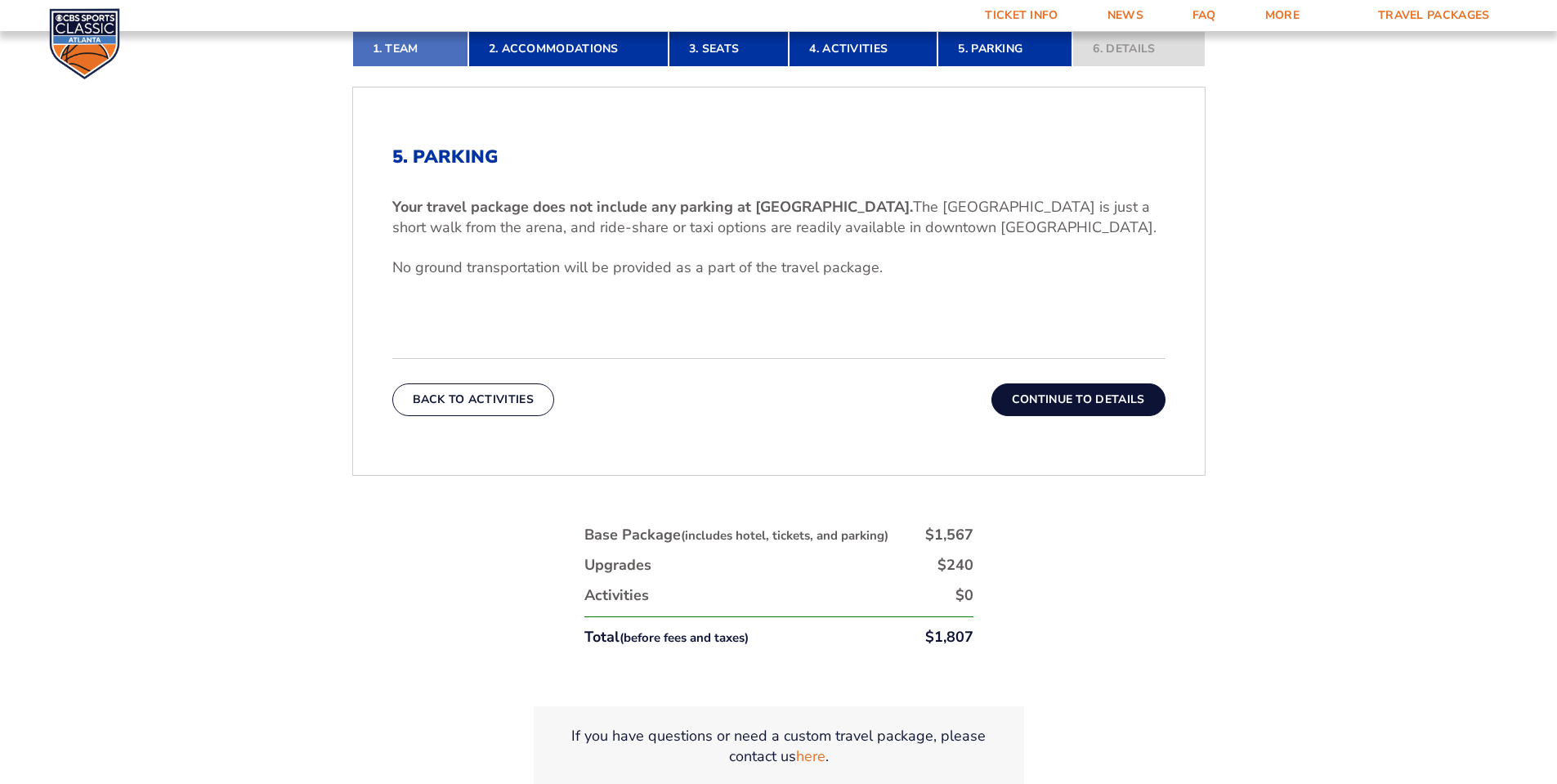
click at [394, 47] on link "1. Team" at bounding box center [410, 49] width 117 height 36
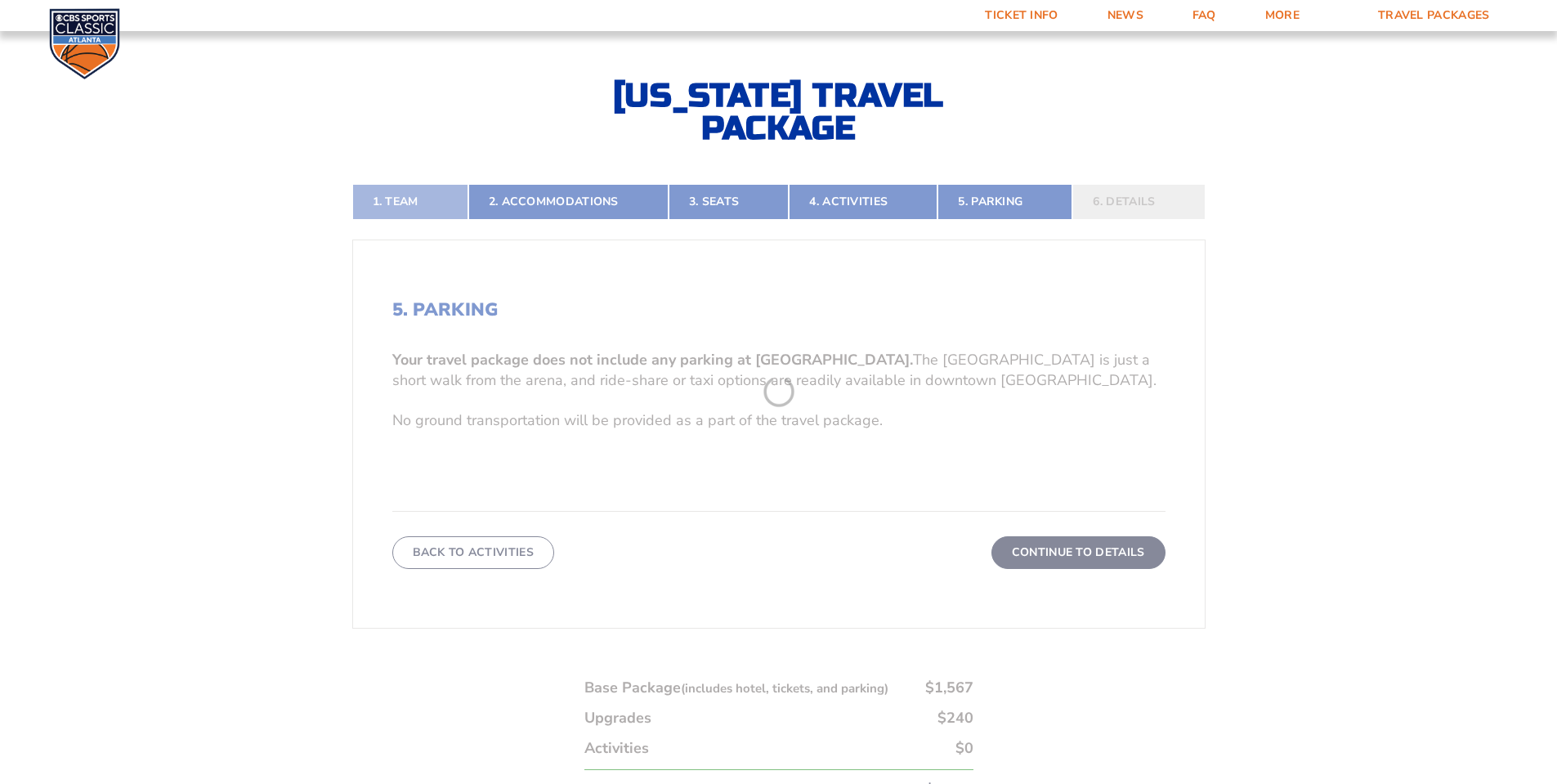
scroll to position [371, 0]
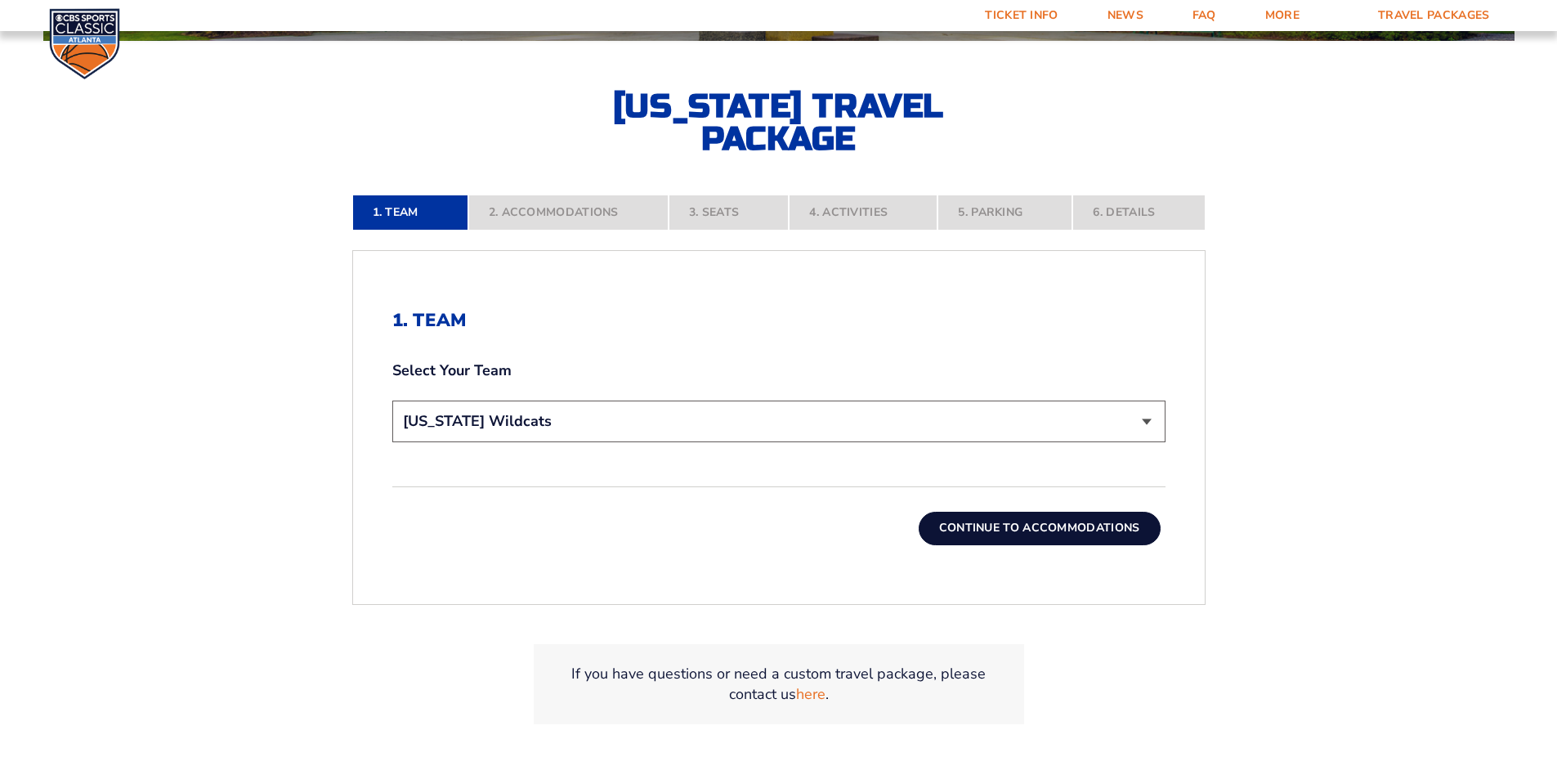
click at [1022, 519] on button "Continue To Accommodations" at bounding box center [1039, 528] width 242 height 32
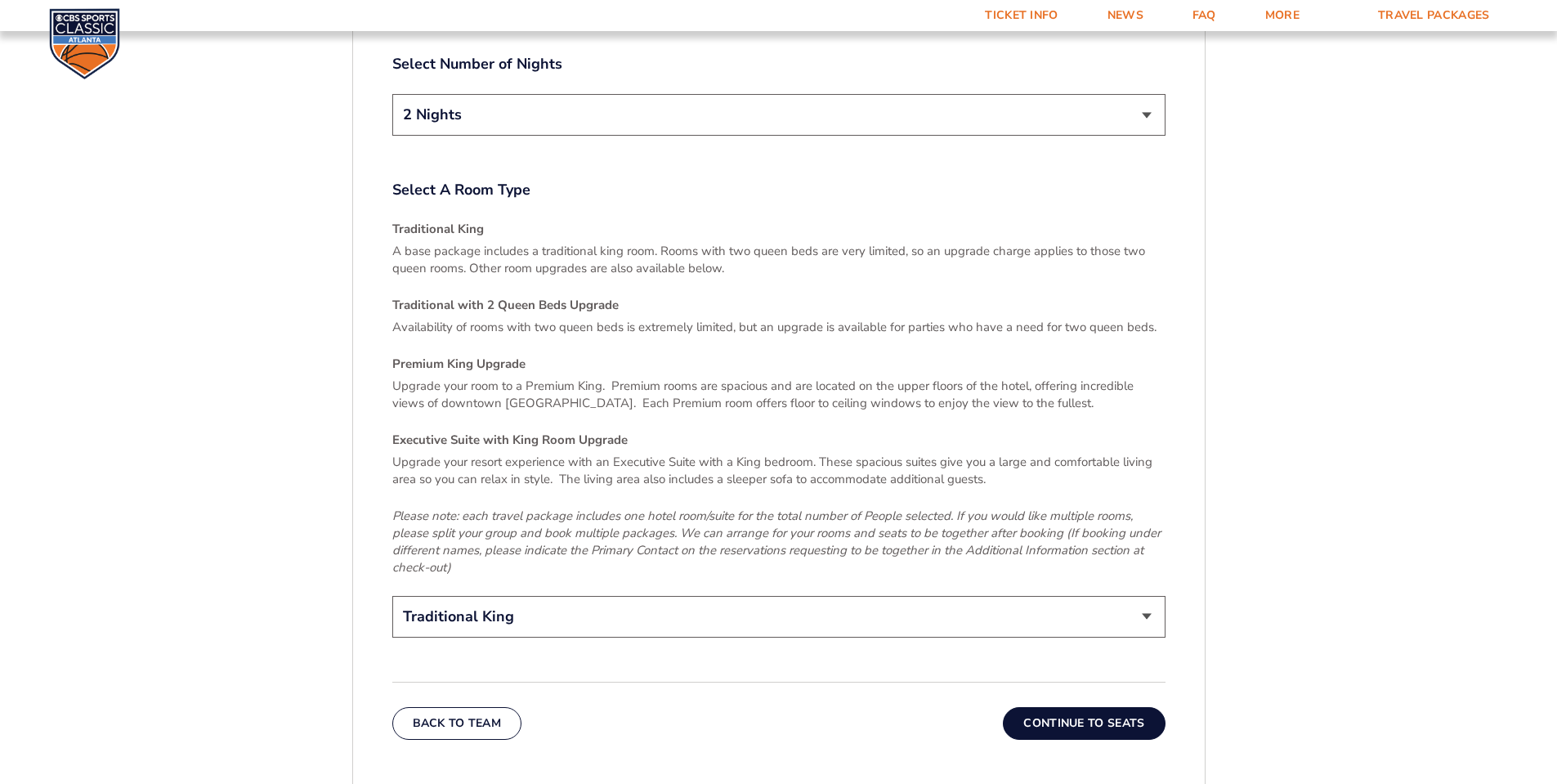
scroll to position [2414, 0]
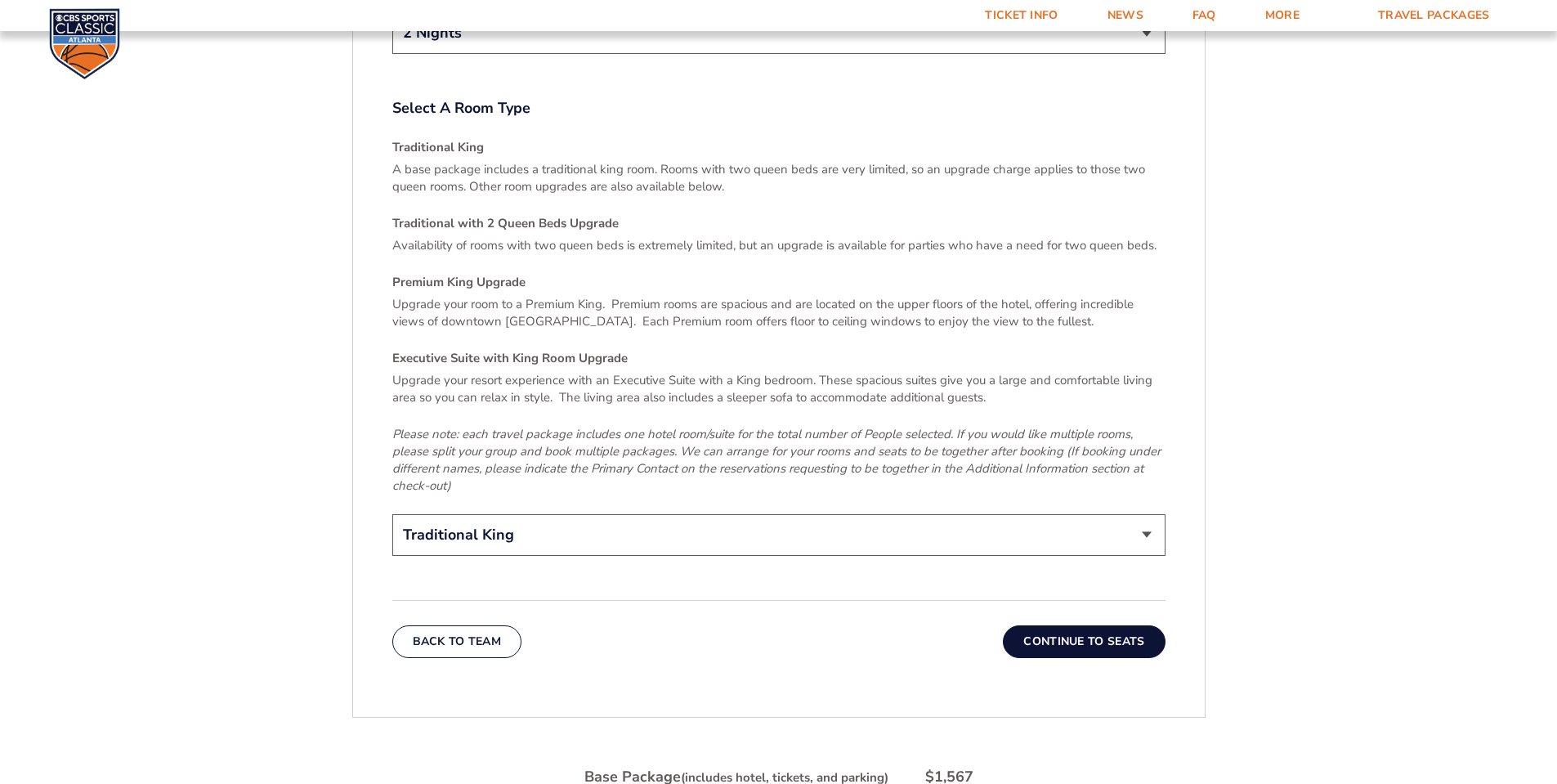
click at [1072, 625] on button "Continue To Seats" at bounding box center [1083, 641] width 162 height 32
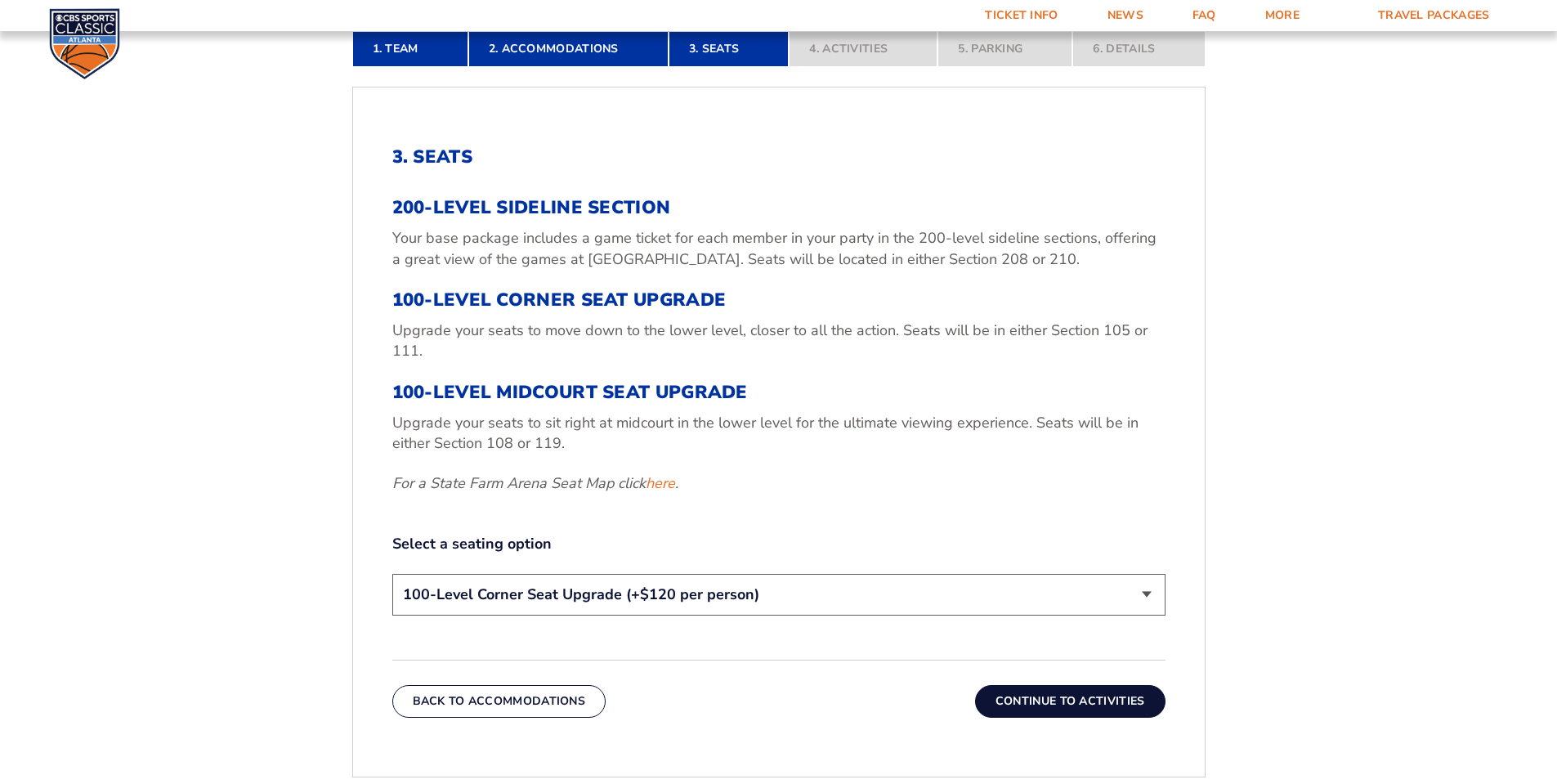
scroll to position [616, 0]
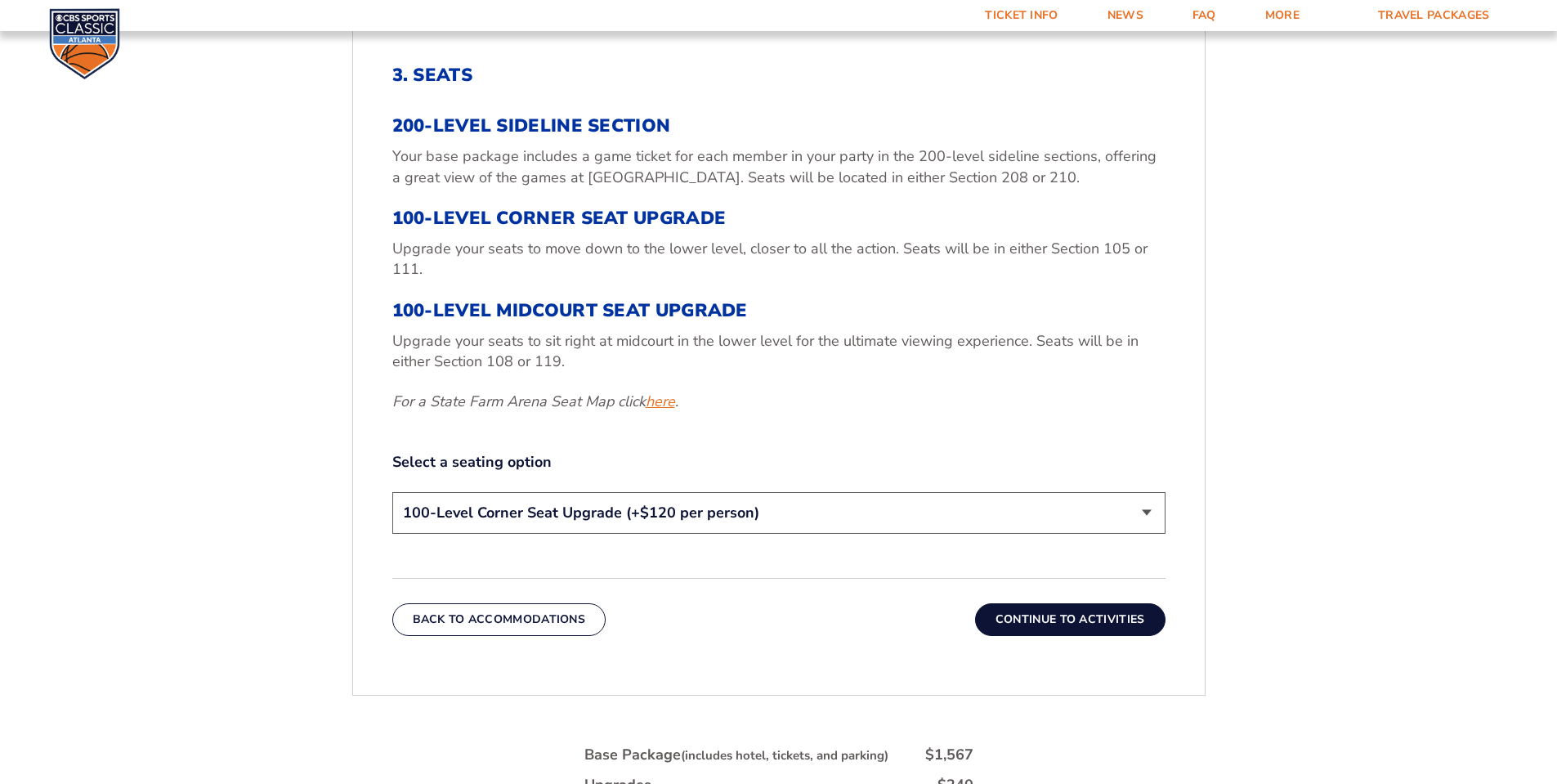
click at [663, 403] on link "here" at bounding box center [661, 401] width 29 height 21
click at [1031, 620] on button "Continue To Activities" at bounding box center [1070, 619] width 191 height 32
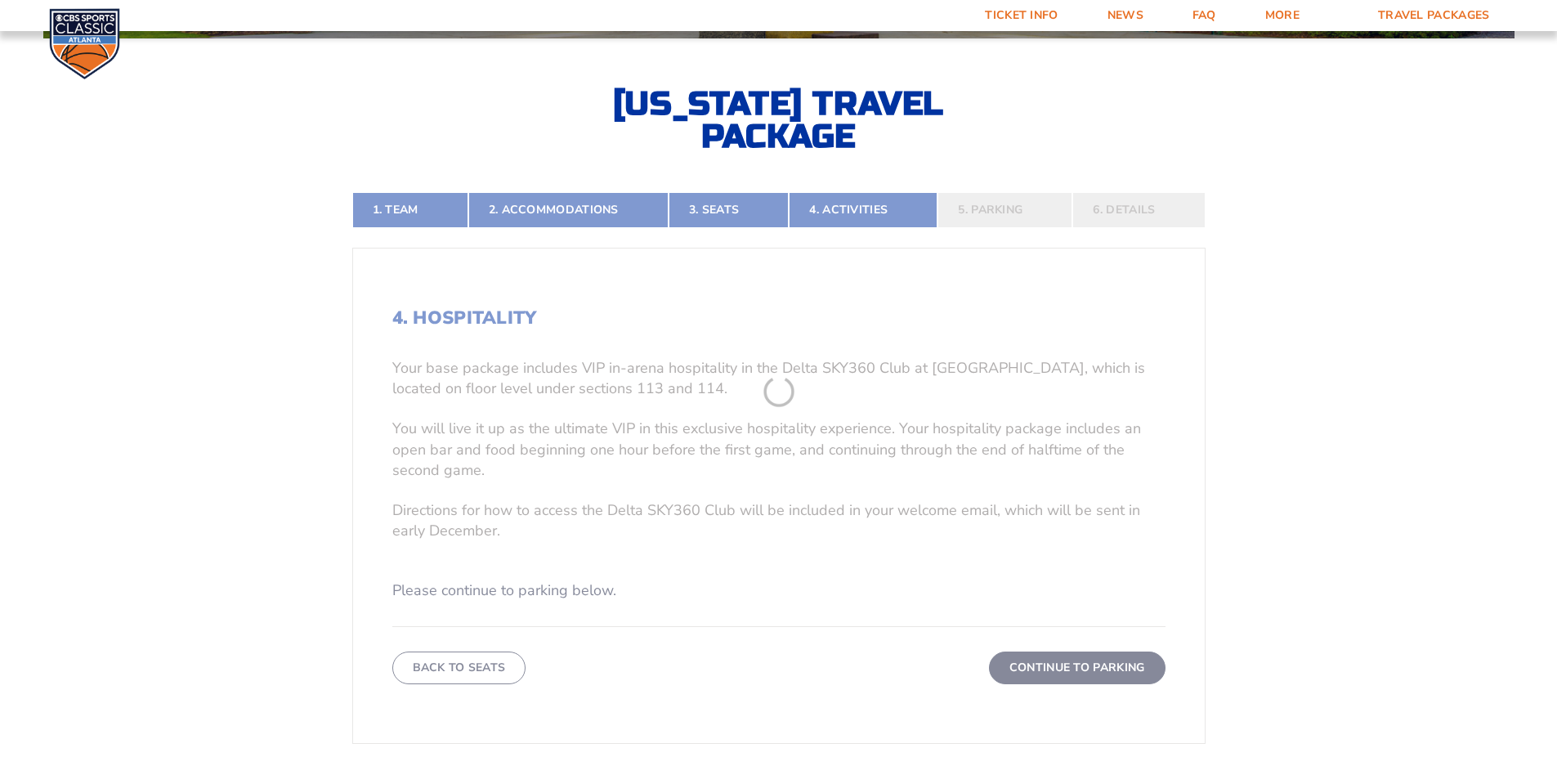
scroll to position [371, 0]
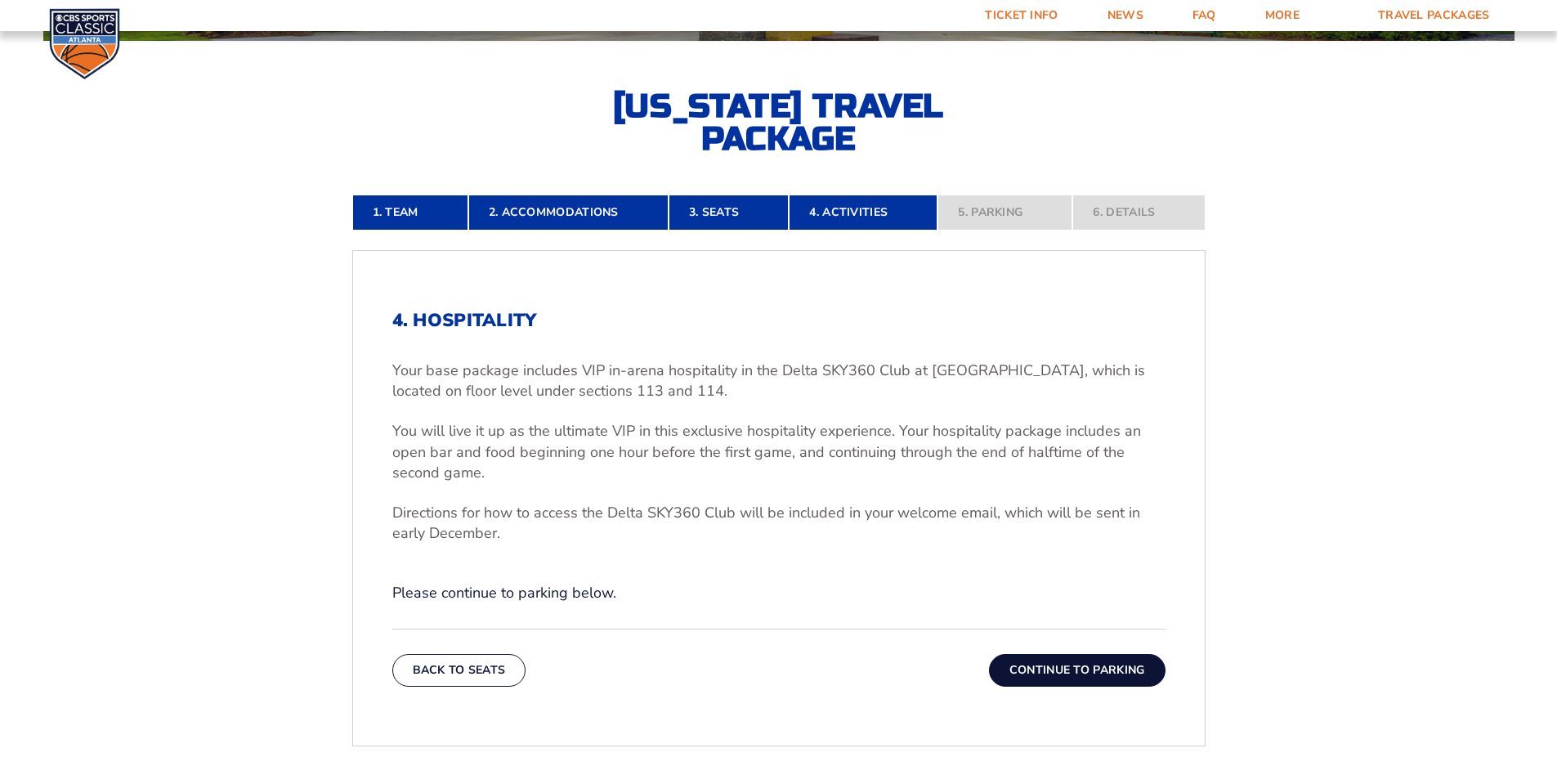
click at [1108, 667] on button "Continue To Parking" at bounding box center [1077, 669] width 176 height 32
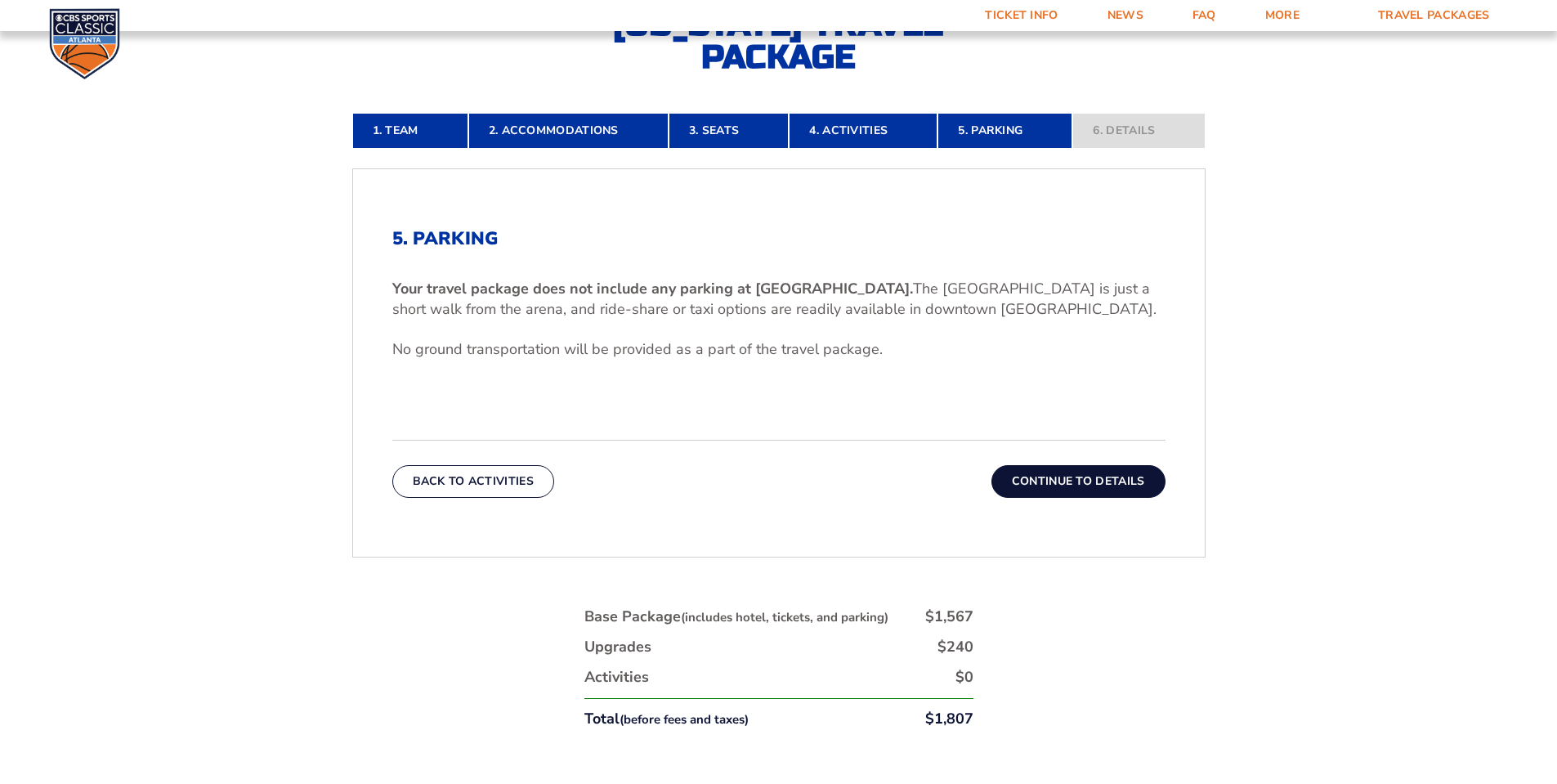
scroll to position [534, 0]
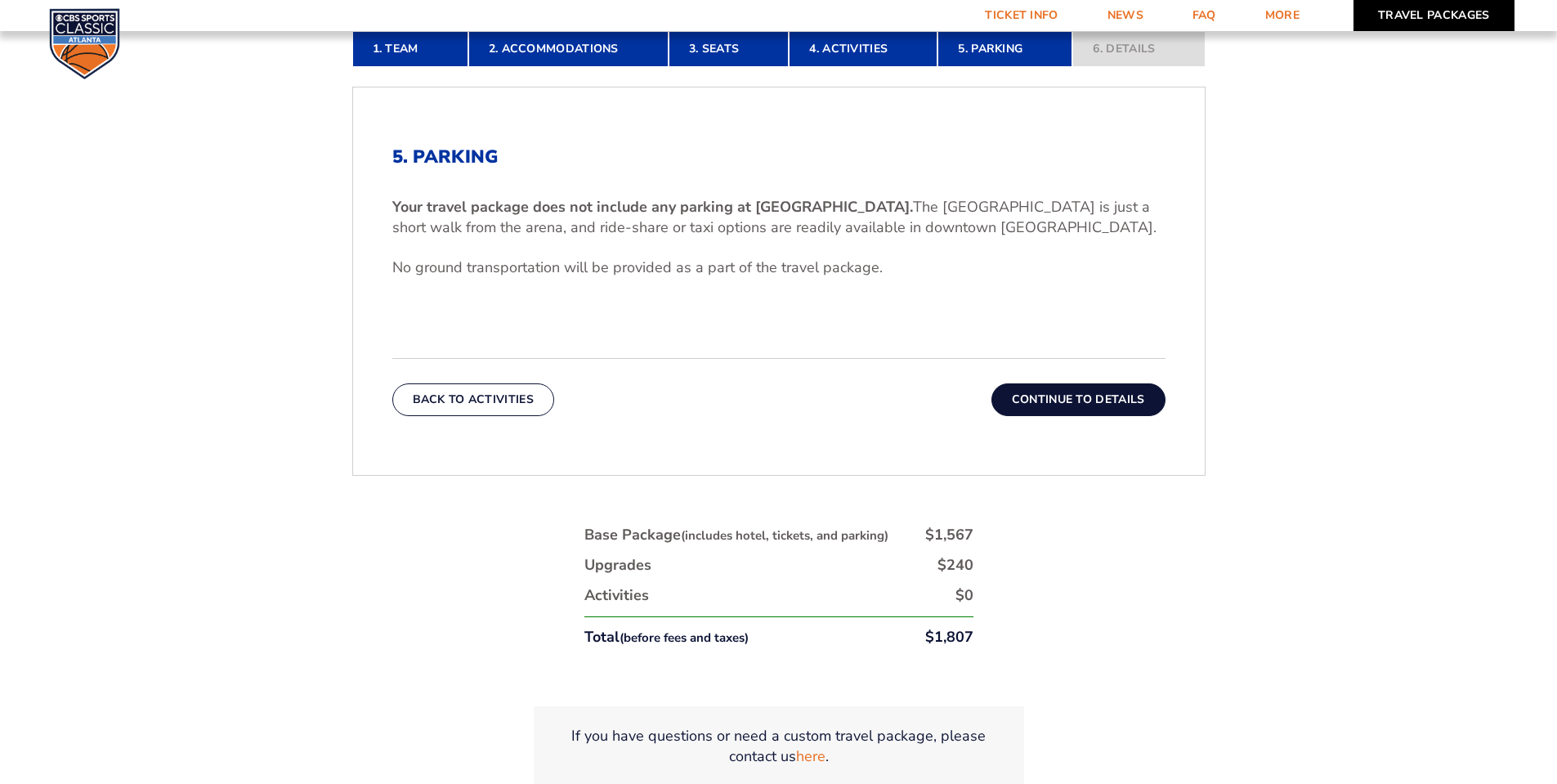
click at [1427, 18] on link "Travel Packages" at bounding box center [1435, 16] width 161 height 31
